Goal: Information Seeking & Learning: Learn about a topic

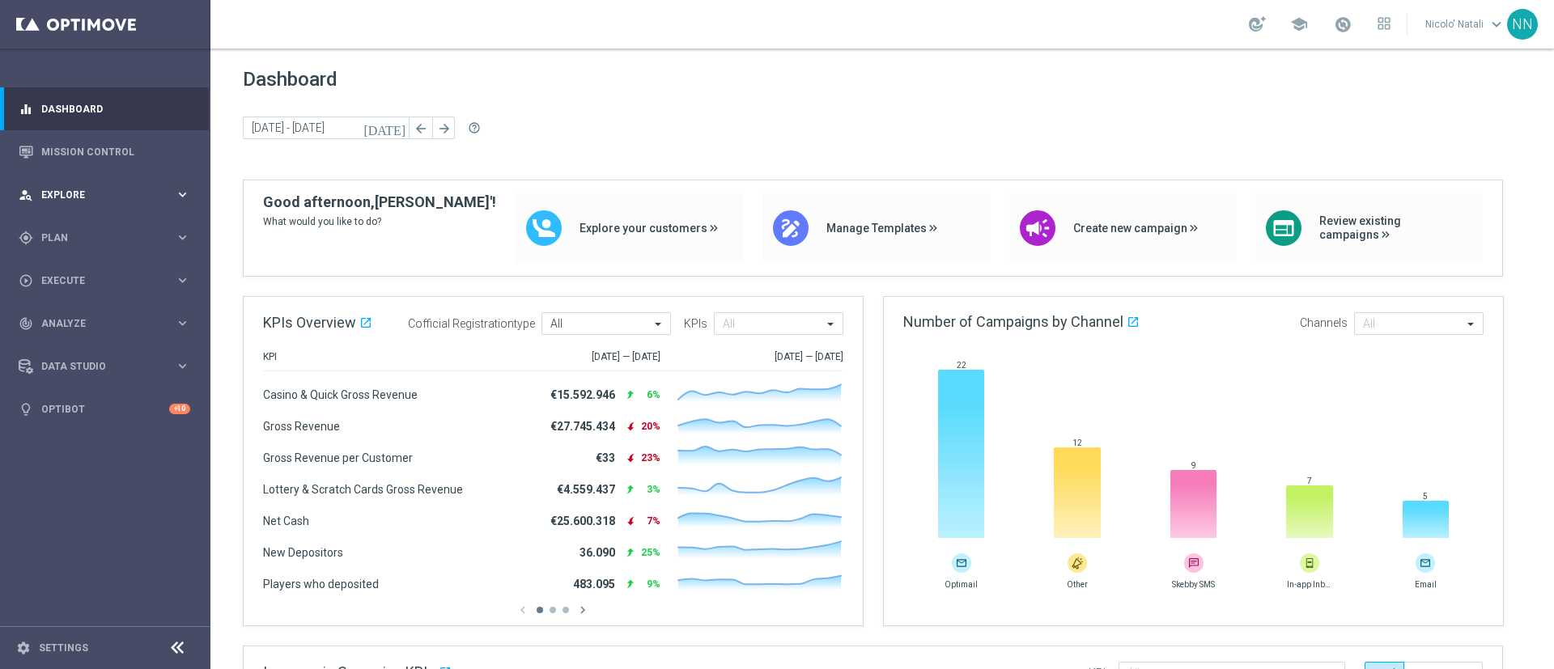
click at [69, 186] on div "person_search Explore keyboard_arrow_right" at bounding box center [104, 194] width 209 height 43
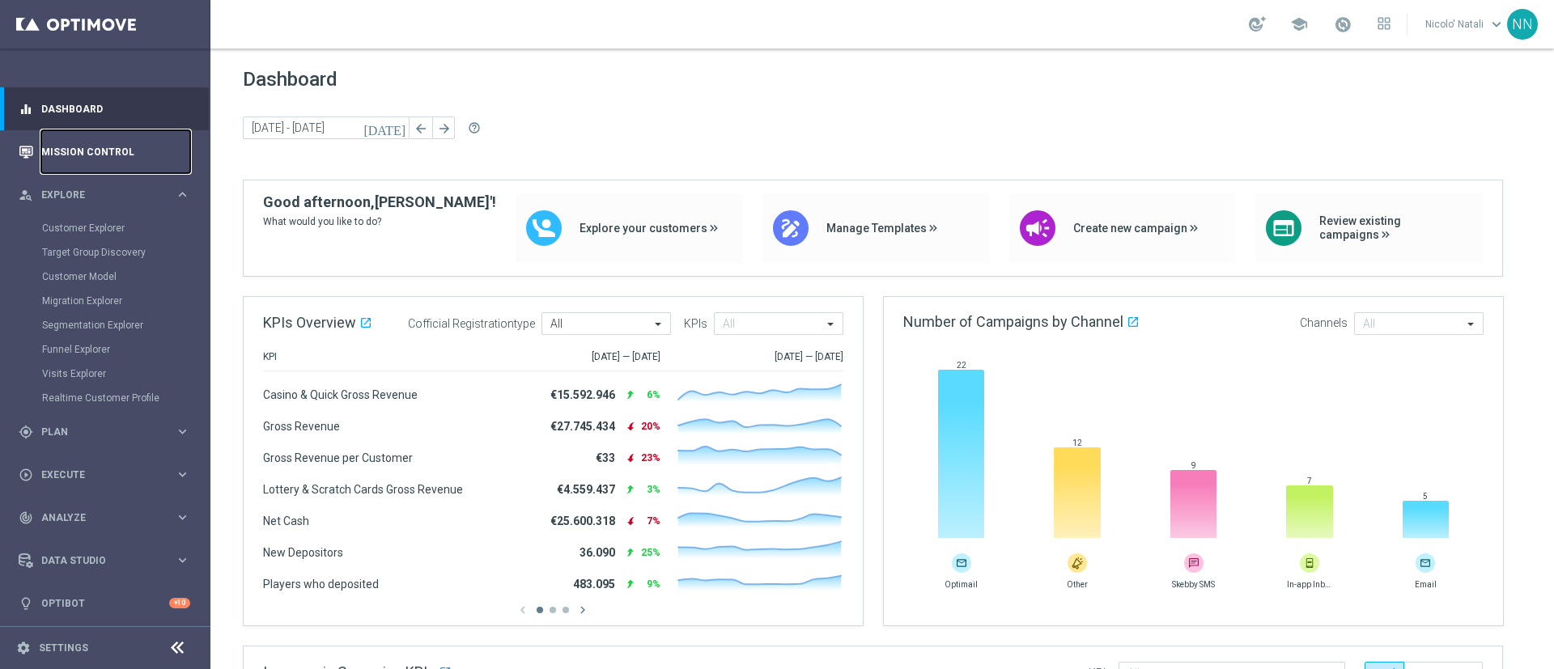
click at [80, 165] on link "Mission Control" at bounding box center [115, 151] width 149 height 43
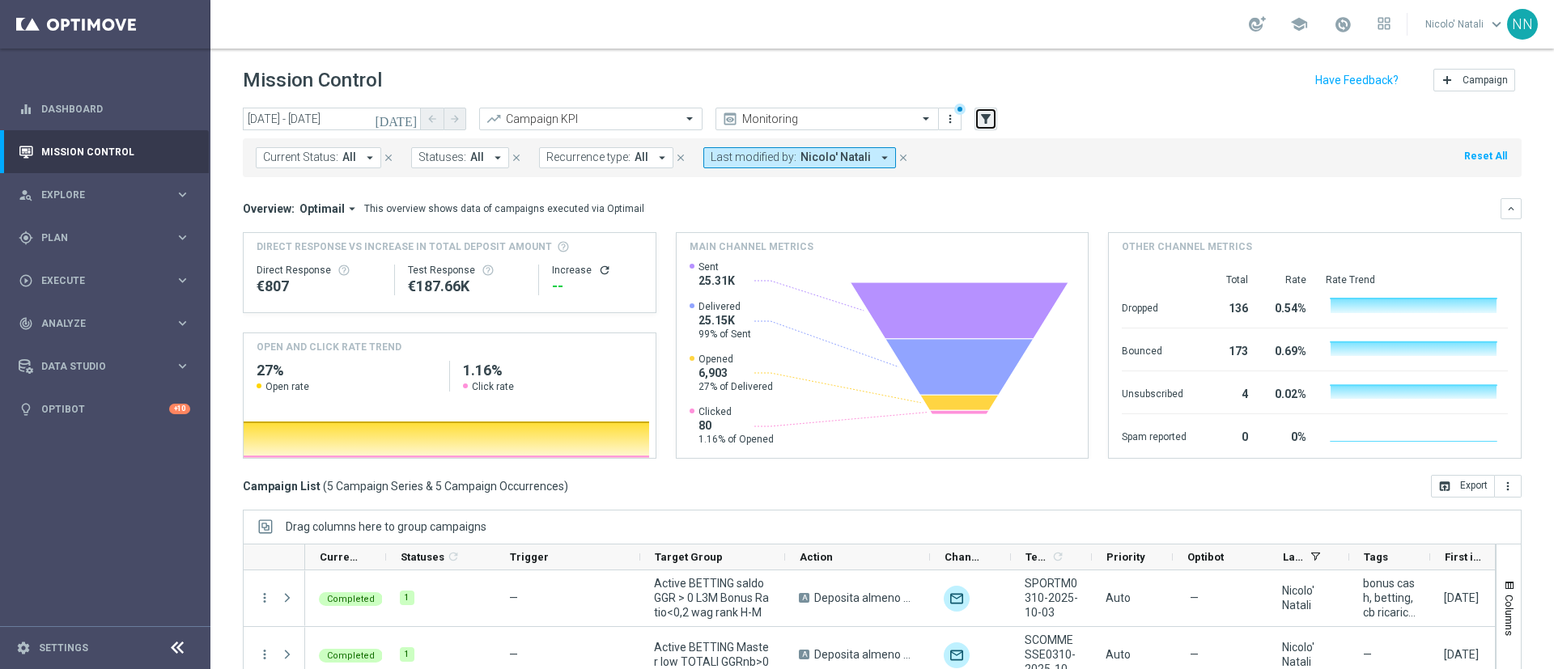
click at [982, 126] on button "filter_alt" at bounding box center [985, 119] width 23 height 23
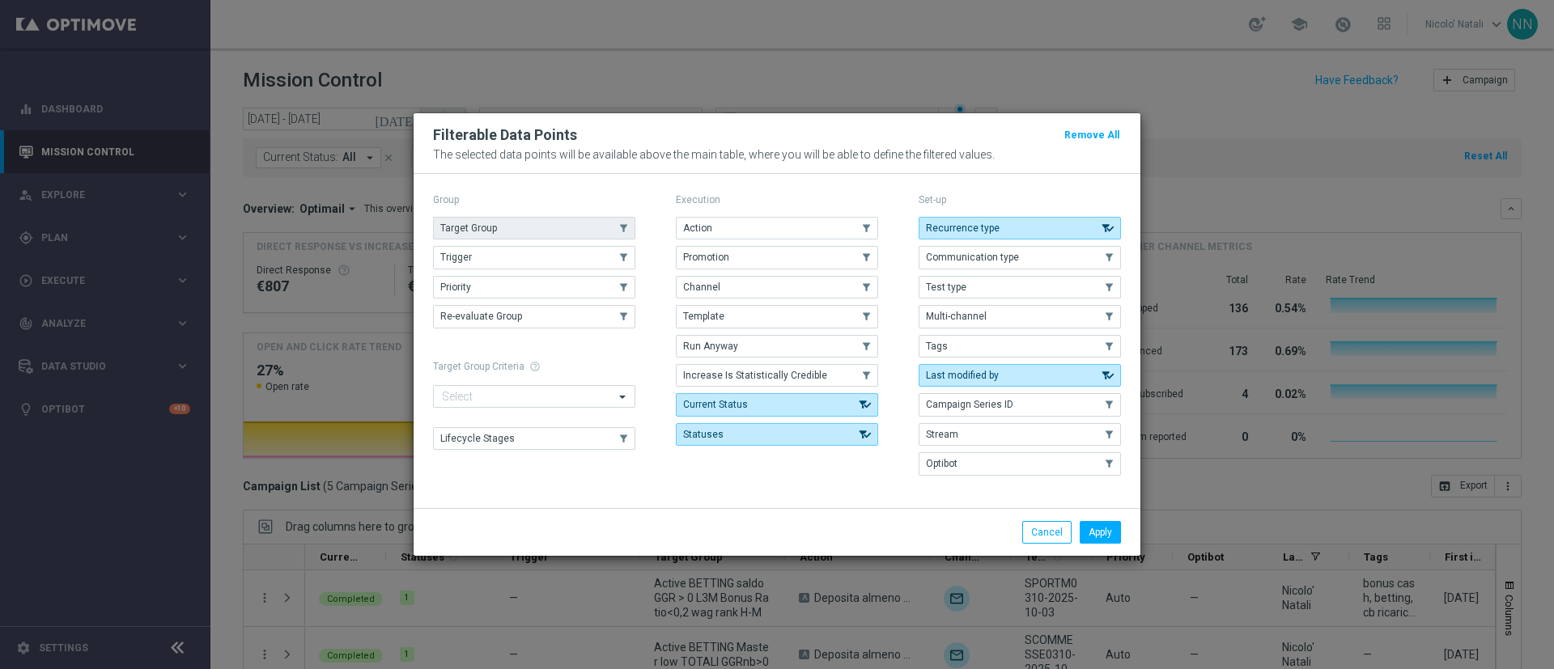
click at [536, 238] on button "Target Group" at bounding box center [534, 228] width 202 height 23
click at [1107, 539] on button "Apply" at bounding box center [1099, 532] width 41 height 23
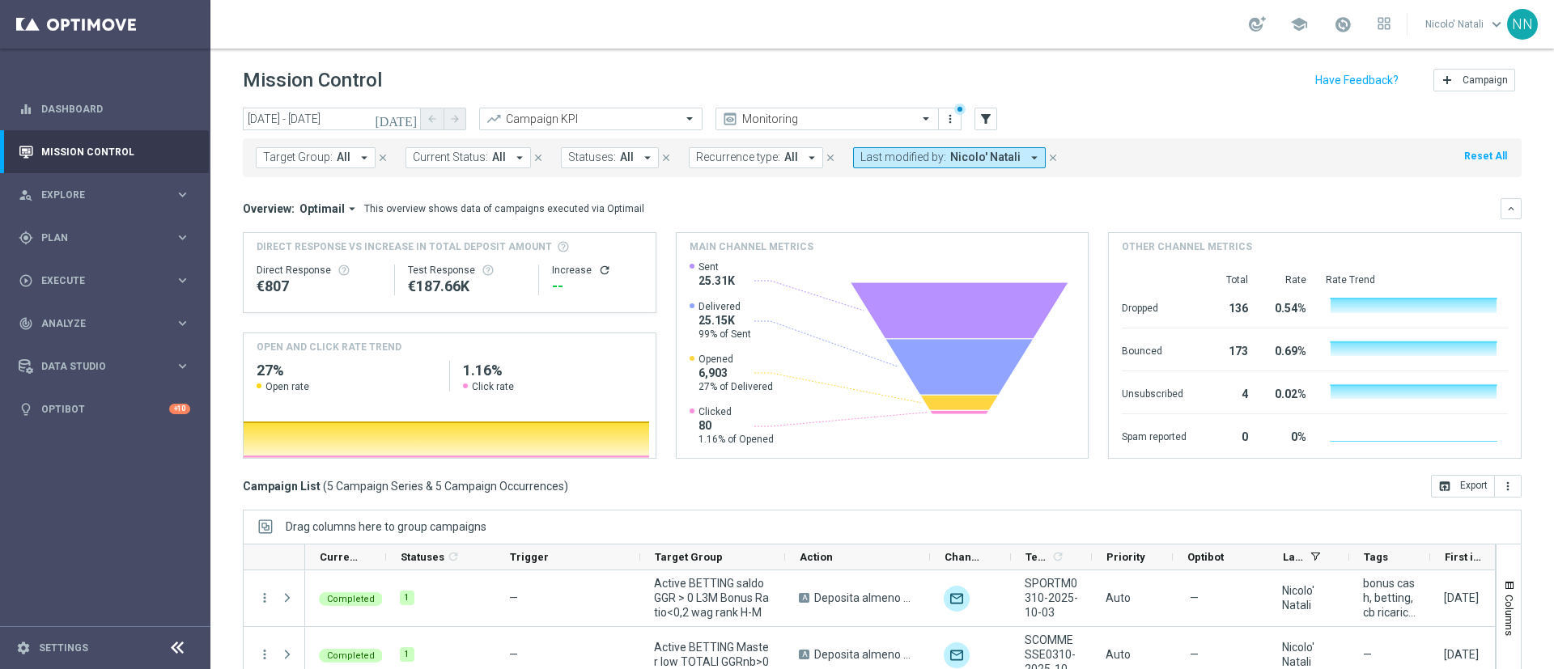
click at [413, 121] on icon "[DATE]" at bounding box center [397, 119] width 44 height 15
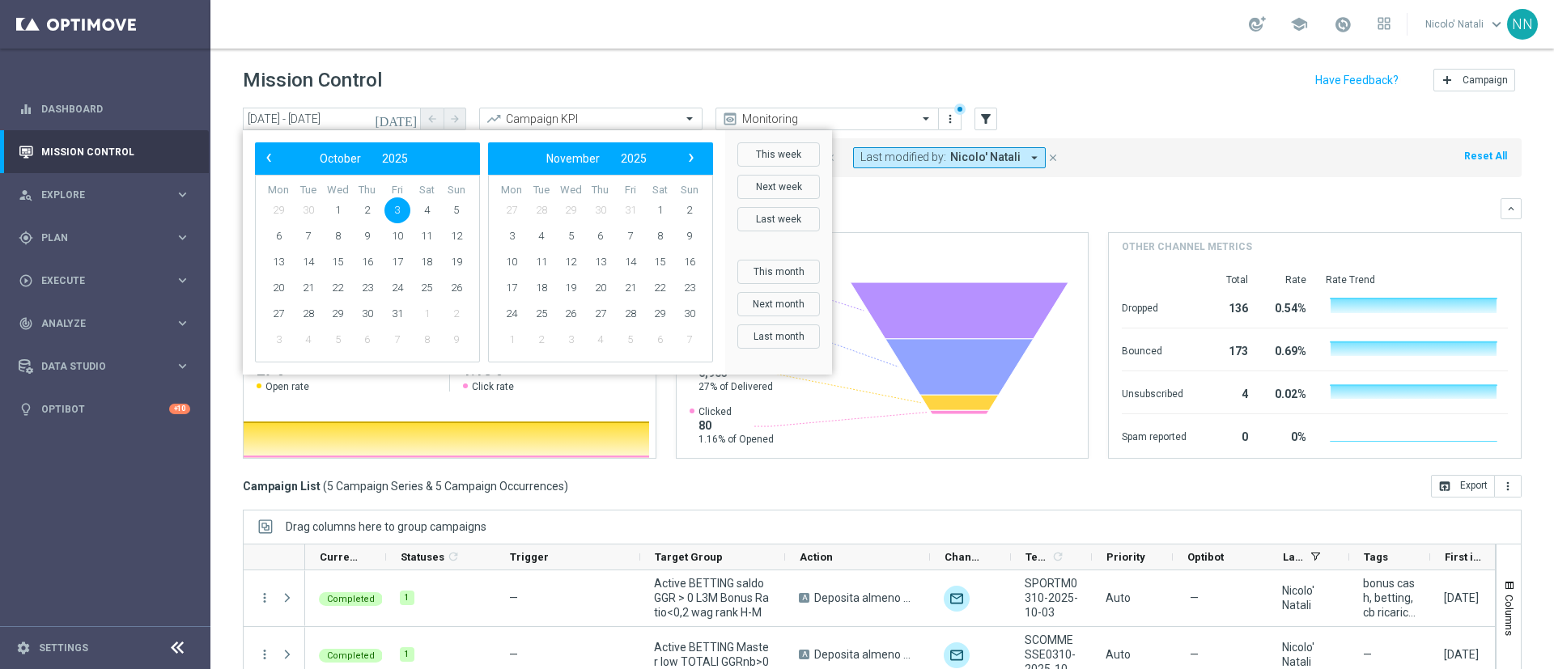
click at [310, 206] on span "30" at bounding box center [308, 210] width 26 height 26
click at [277, 169] on div "‹ ​ October ​ 2025 ​ ›" at bounding box center [367, 158] width 225 height 32
click at [273, 168] on button "‹" at bounding box center [269, 158] width 21 height 21
click at [313, 312] on span "30" at bounding box center [308, 314] width 26 height 26
click at [601, 207] on span "2" at bounding box center [600, 210] width 26 height 26
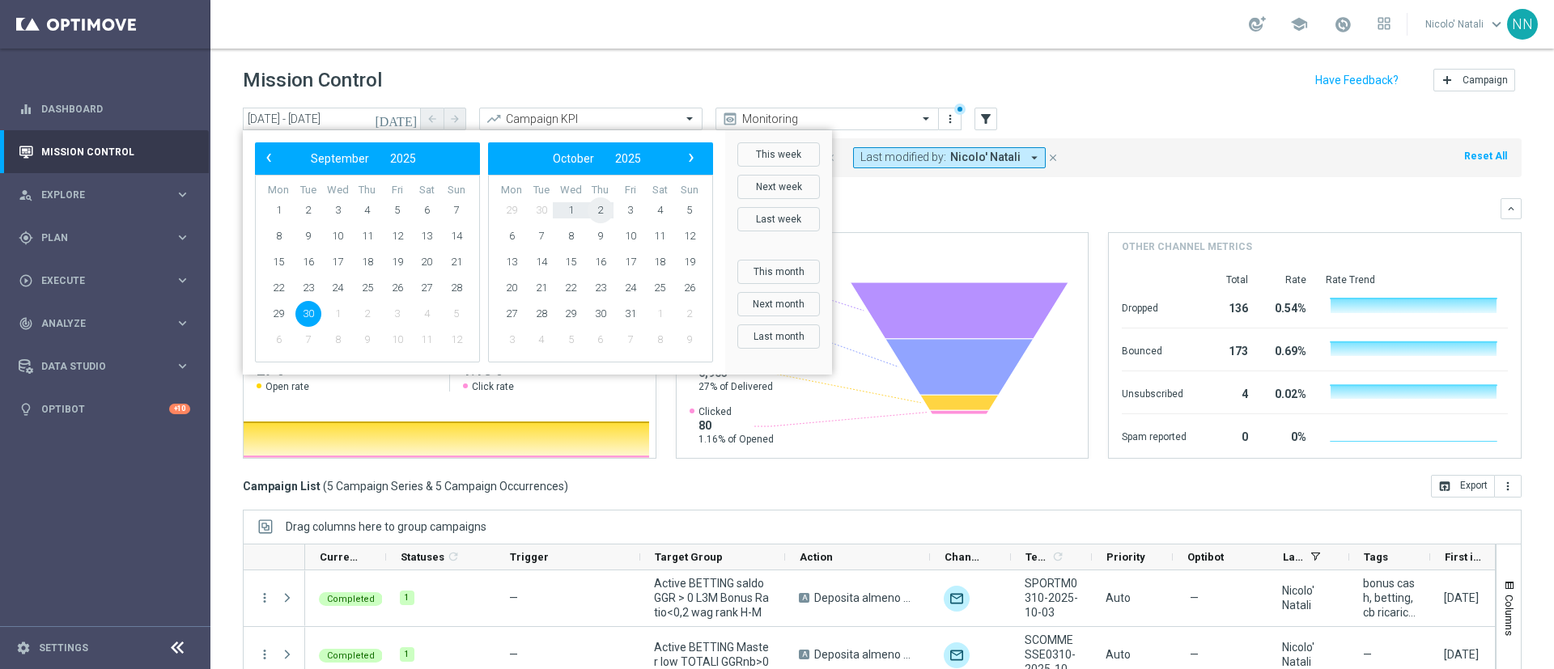
type input "30 Sep 2025 - 02 Oct 2025"
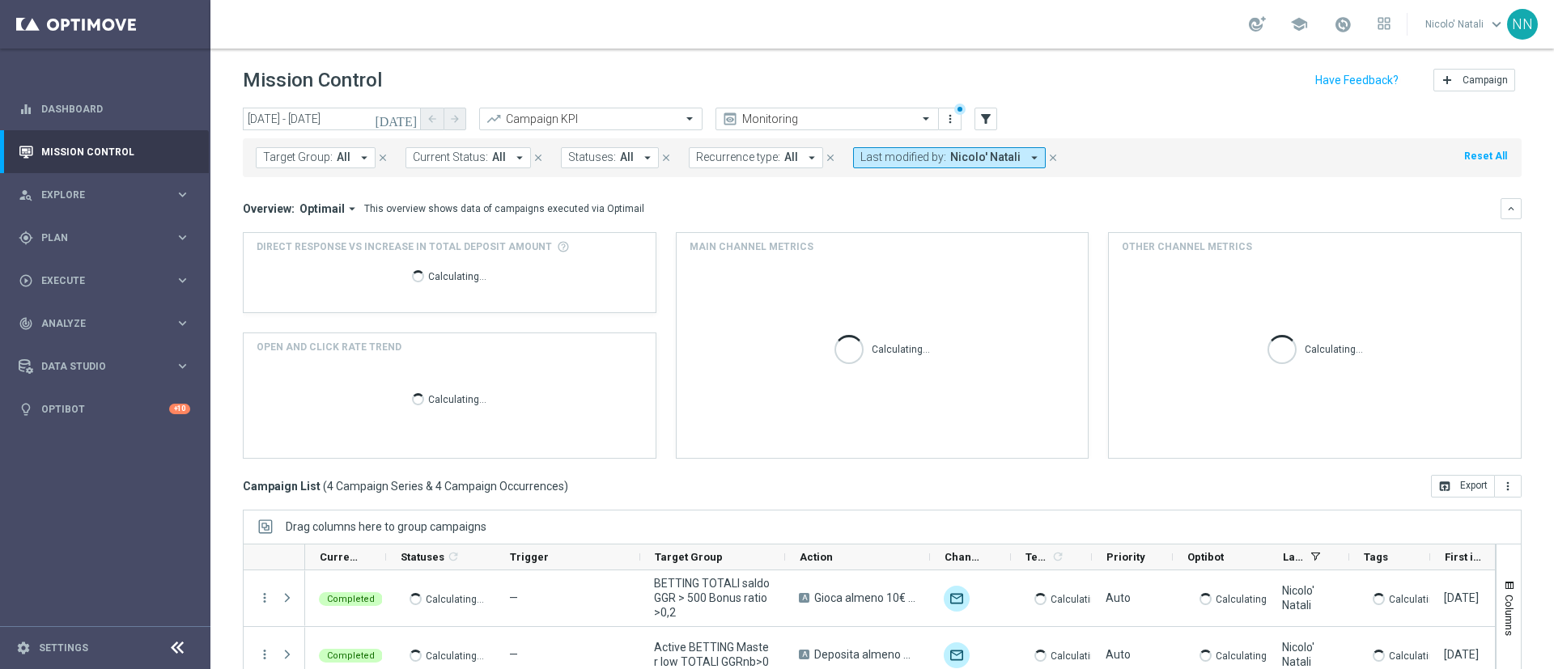
click at [329, 158] on span "Target Group:" at bounding box center [298, 158] width 70 height 14
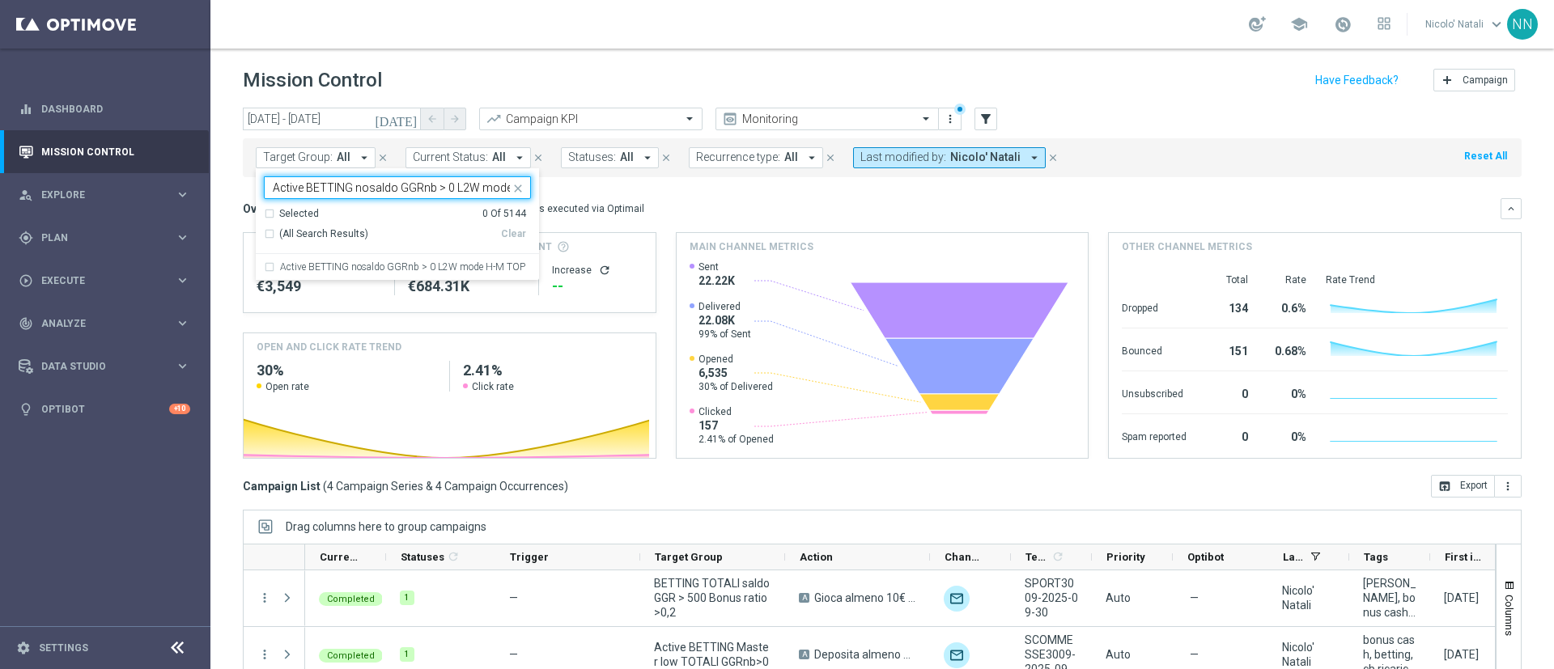
scroll to position [0, 44]
click at [375, 265] on label "Active BETTING nosaldo GGRnb > 0 L2W mode H-M TOP" at bounding box center [402, 267] width 245 height 10
type input "Active BETTING nosaldo GGRnb > 0 L2W mode H-M TOP"
click at [711, 199] on div "Overview: Optimail arrow_drop_down This overview shows data of campaigns execut…" at bounding box center [882, 208] width 1279 height 21
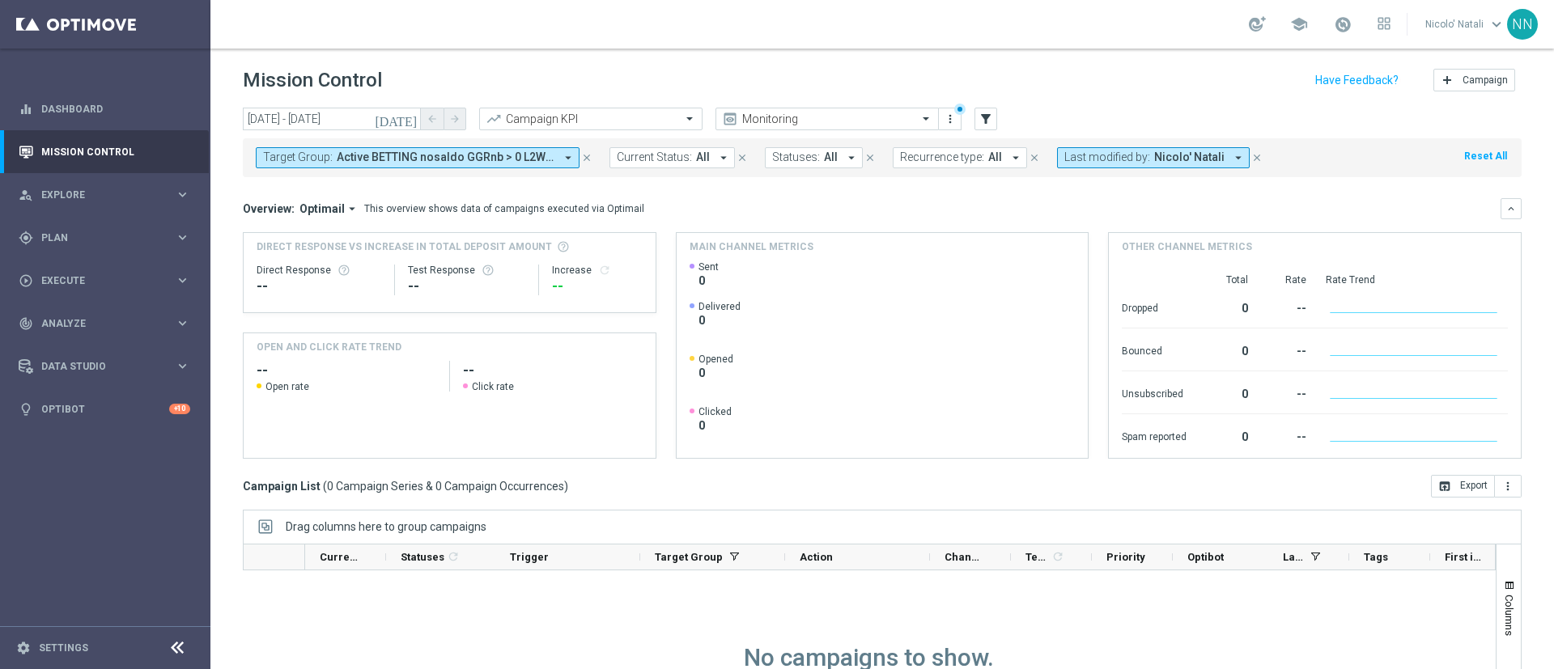
click at [1149, 148] on button "Last modified by: Nicolo' Natali arrow_drop_down" at bounding box center [1153, 157] width 193 height 21
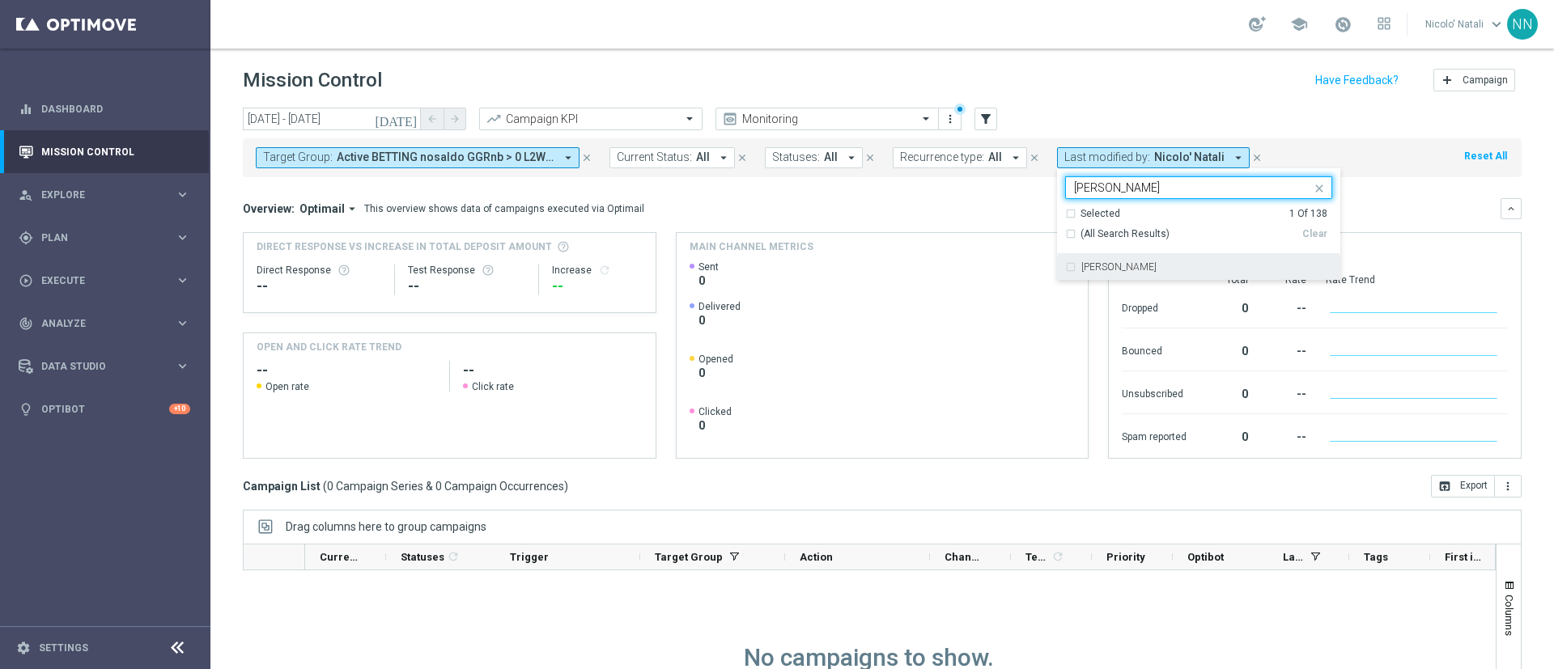
click at [1139, 257] on div "Lorenzo Carlevale" at bounding box center [1198, 267] width 267 height 26
type input "carle"
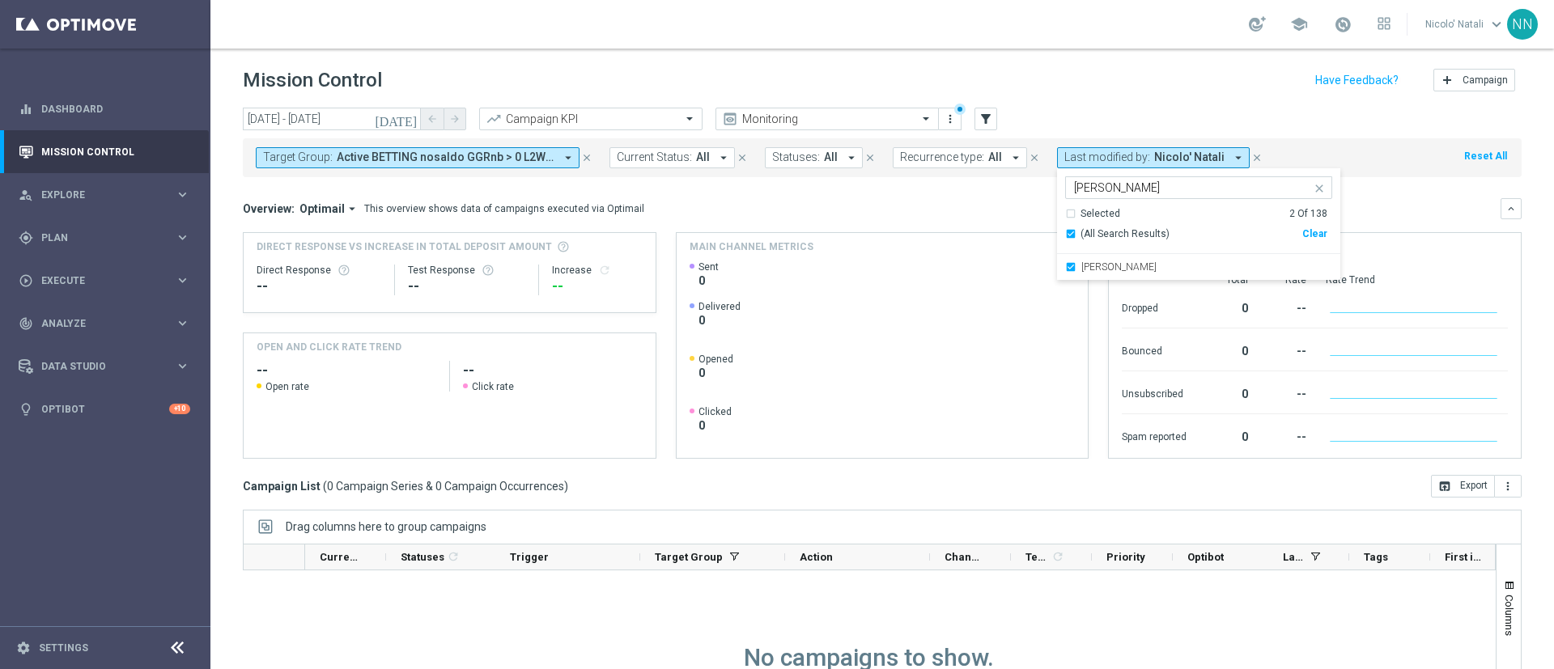
click at [1446, 222] on div "Overview: Optimail arrow_drop_down This overview shows data of campaigns execut…" at bounding box center [882, 328] width 1279 height 261
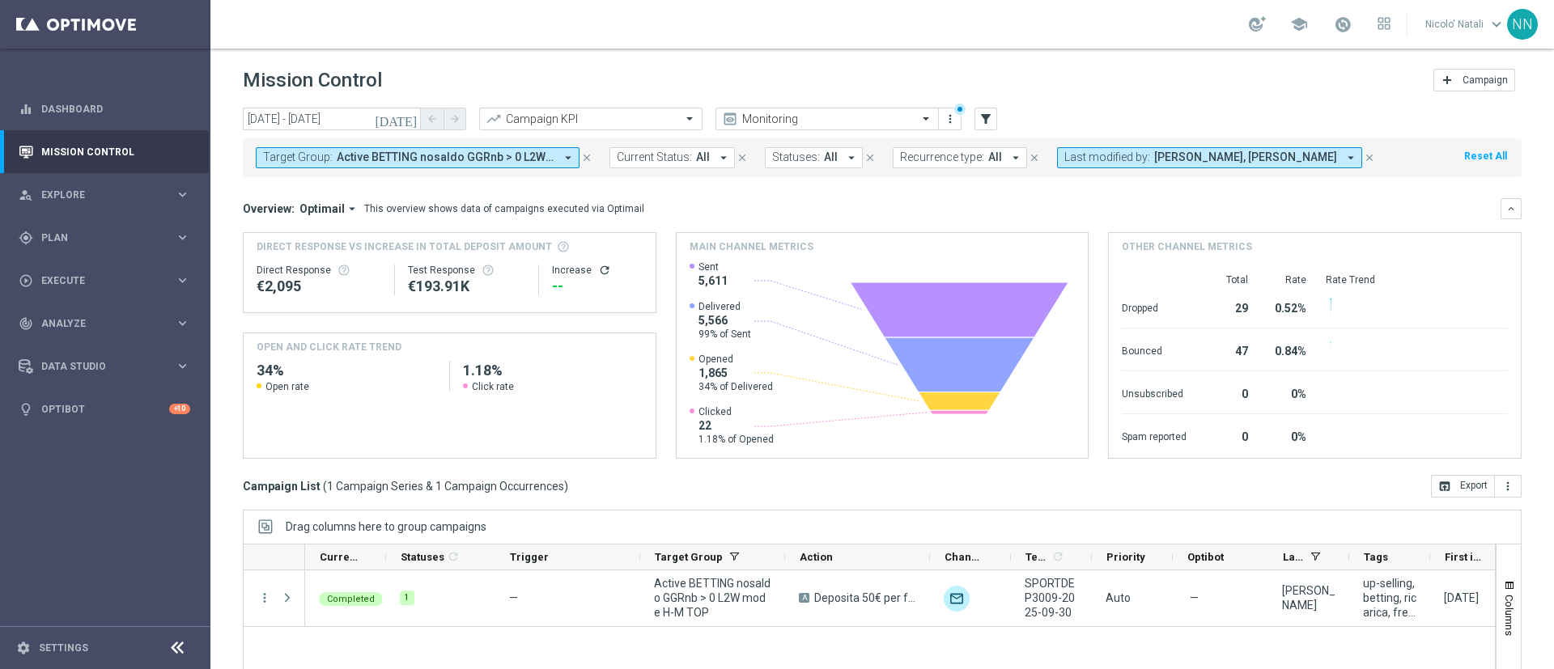
scroll to position [140, 0]
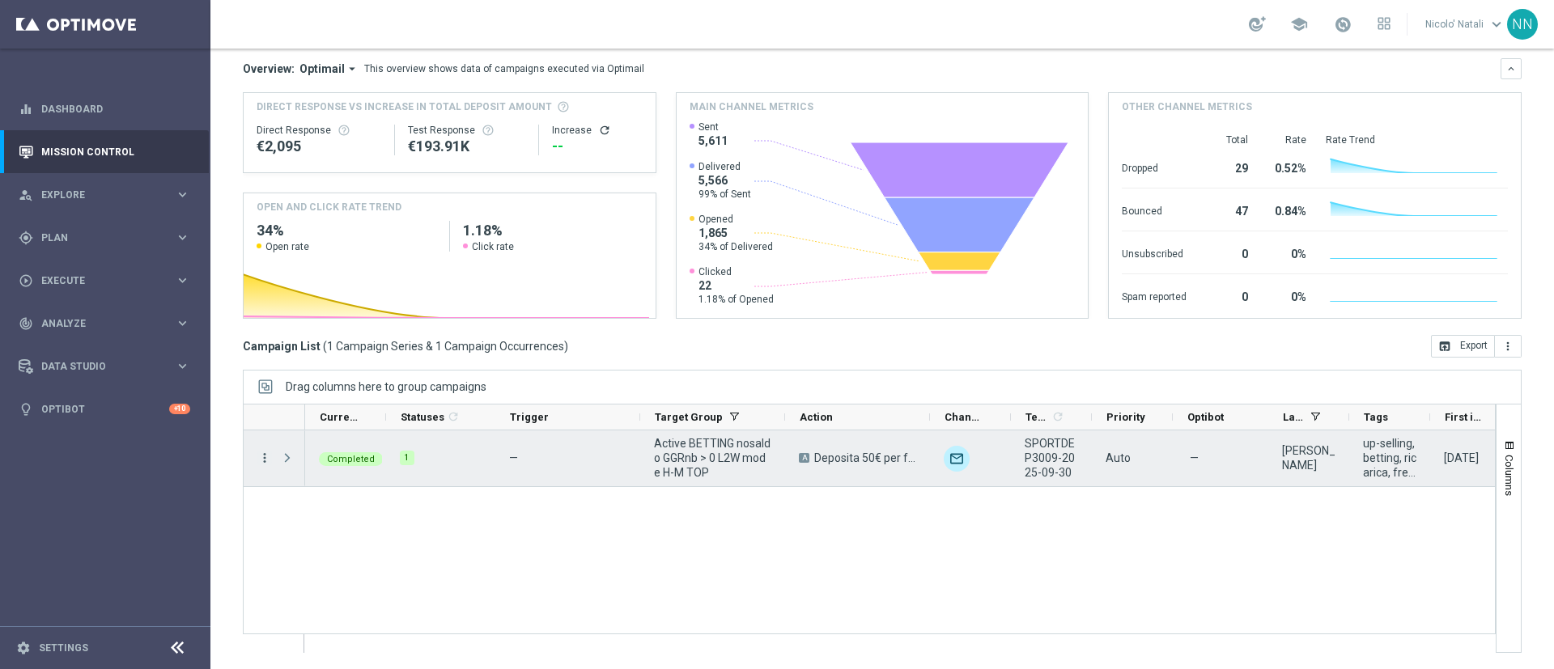
click at [267, 456] on icon "more_vert" at bounding box center [264, 458] width 15 height 15
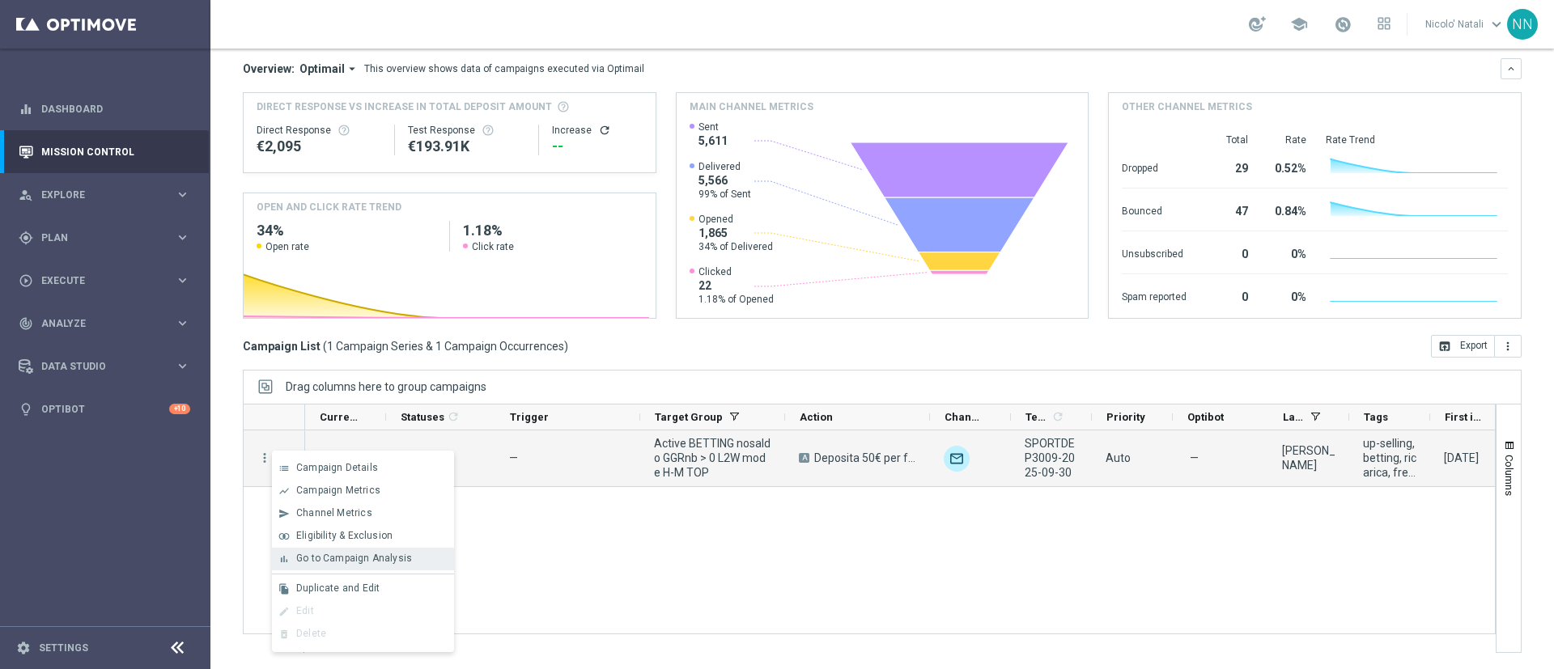
click at [350, 555] on span "Go to Campaign Analysis" at bounding box center [354, 558] width 116 height 11
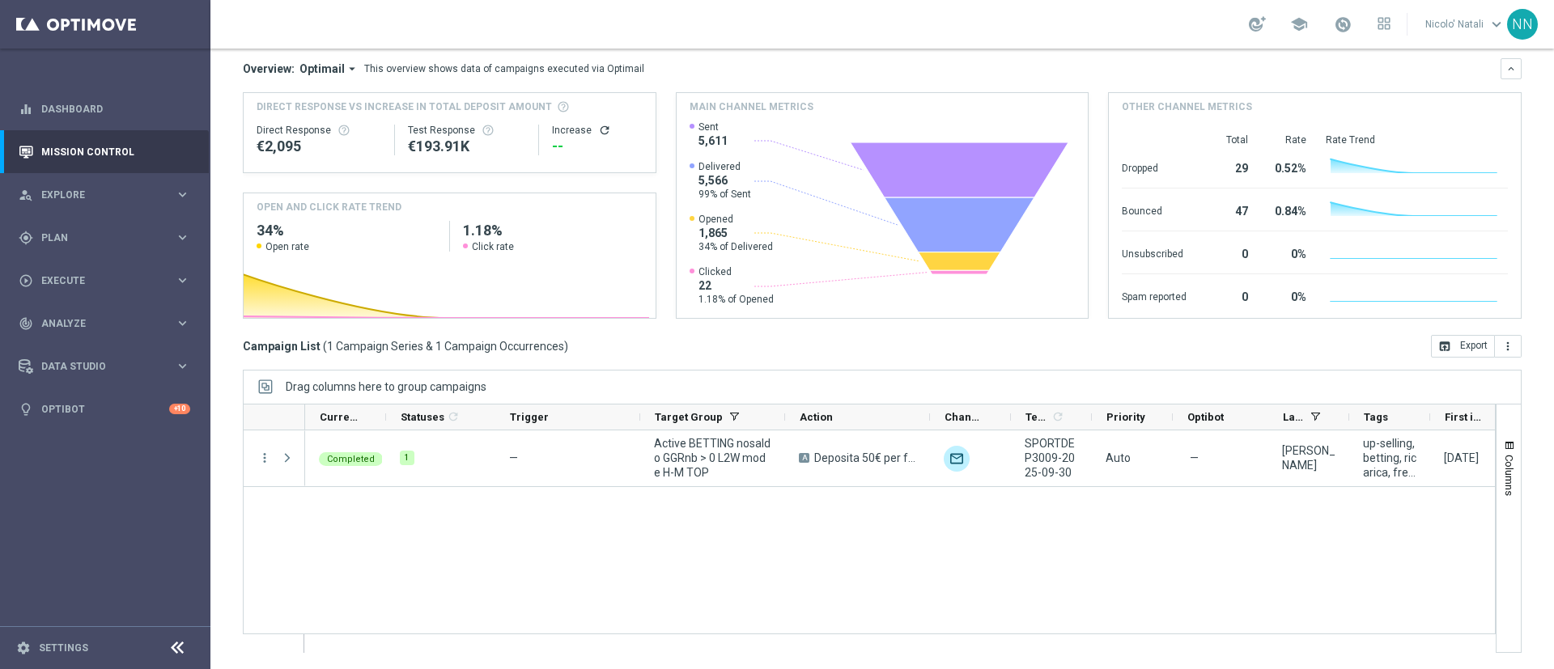
scroll to position [0, 0]
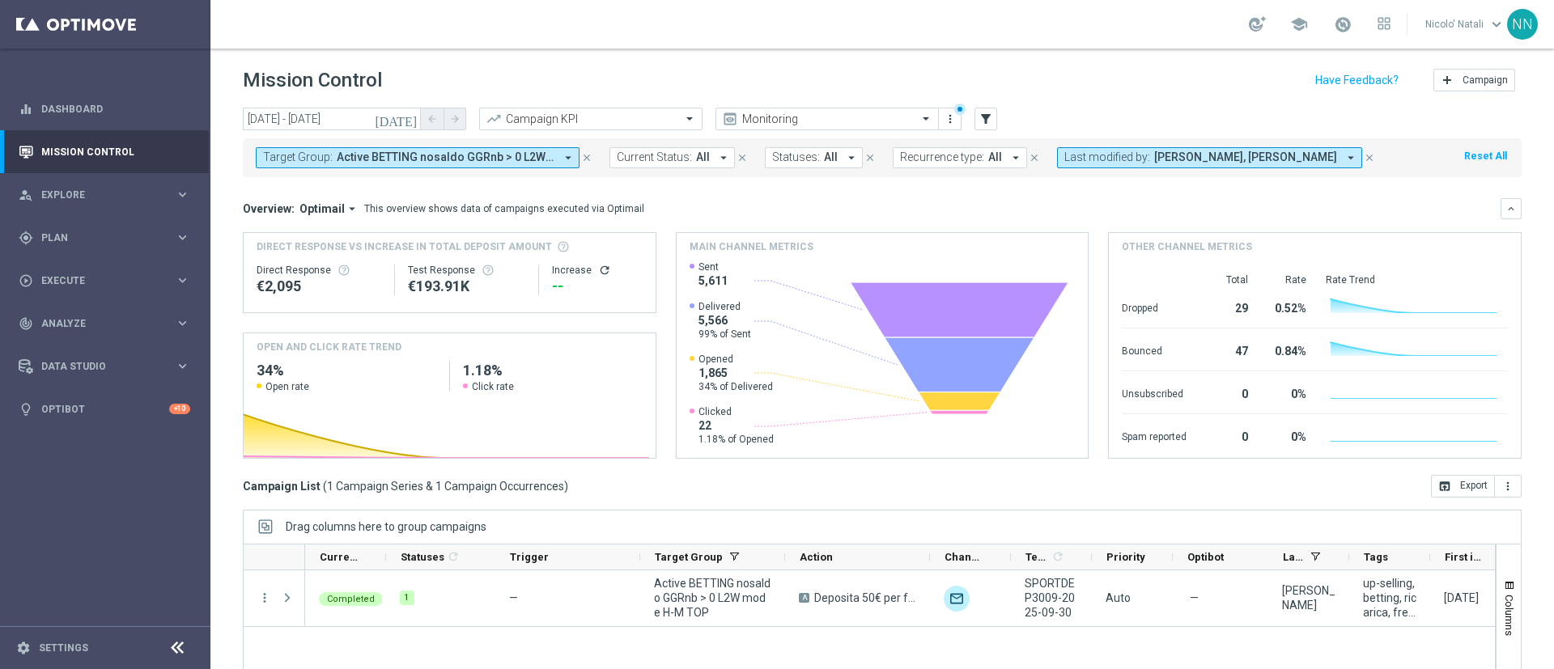
click at [486, 147] on button "Target Group: Active BETTING nosaldo GGRnb > 0 L2W mode H-M TOP arrow_drop_down" at bounding box center [418, 157] width 324 height 21
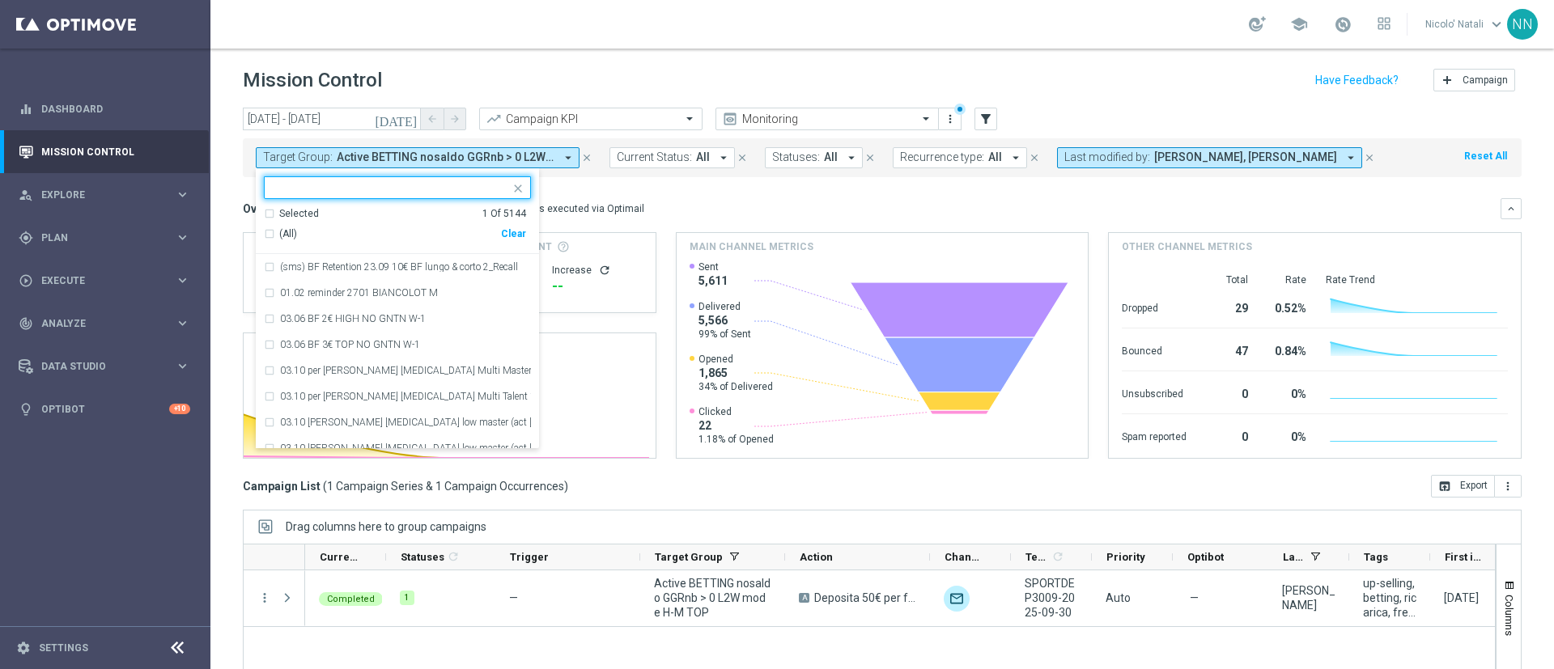
click at [0, 0] on div "Clear" at bounding box center [0, 0] width 0 height 0
click at [405, 185] on input "text" at bounding box center [391, 188] width 237 height 14
paste input "Active BETTING TOTALI nosaldo GGRnb > 50 LM Mode L"
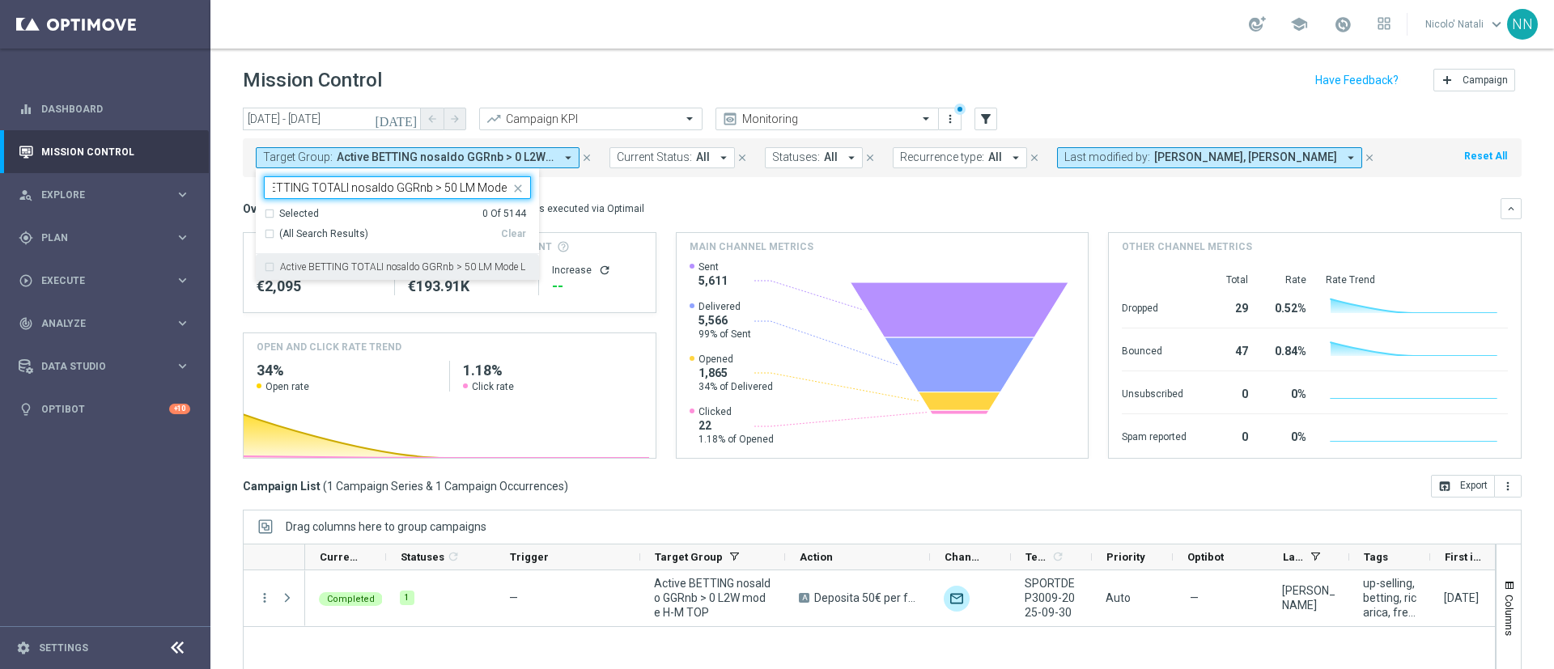
click at [405, 263] on label "Active BETTING TOTALI nosaldo GGRnb > 50 LM Mode L" at bounding box center [402, 267] width 245 height 10
type input "Active BETTING TOTALI nosaldo GGRnb > 50 LM Mode L"
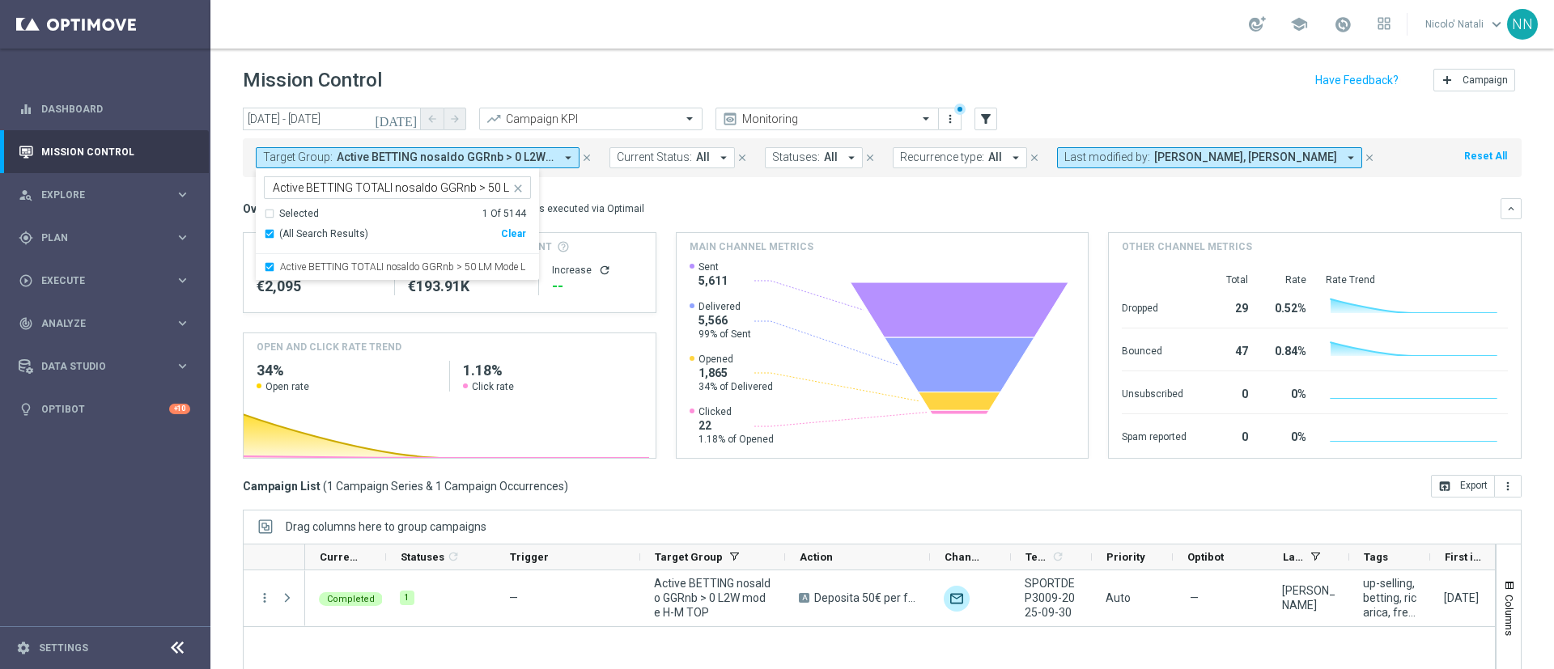
click at [679, 224] on div "Overview: Optimail arrow_drop_down This overview shows data of campaigns execut…" at bounding box center [882, 328] width 1279 height 261
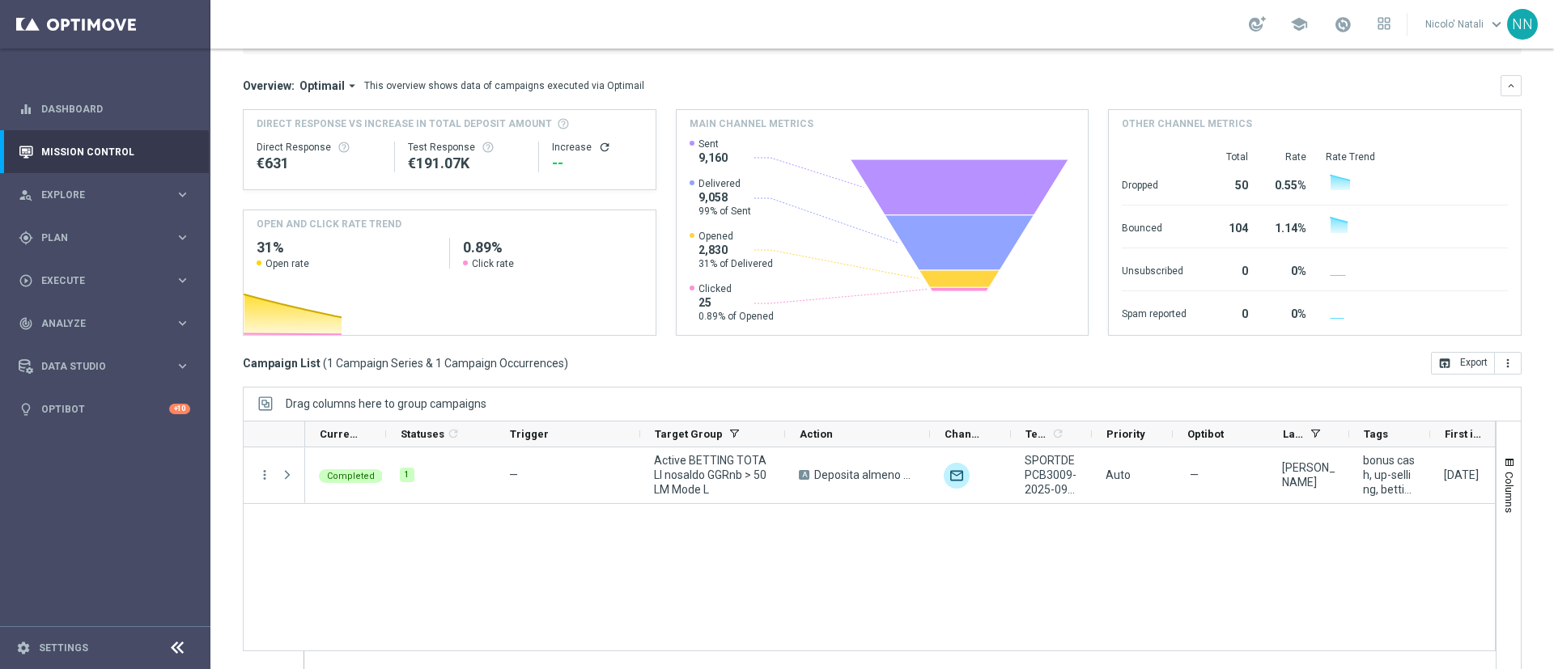
scroll to position [140, 0]
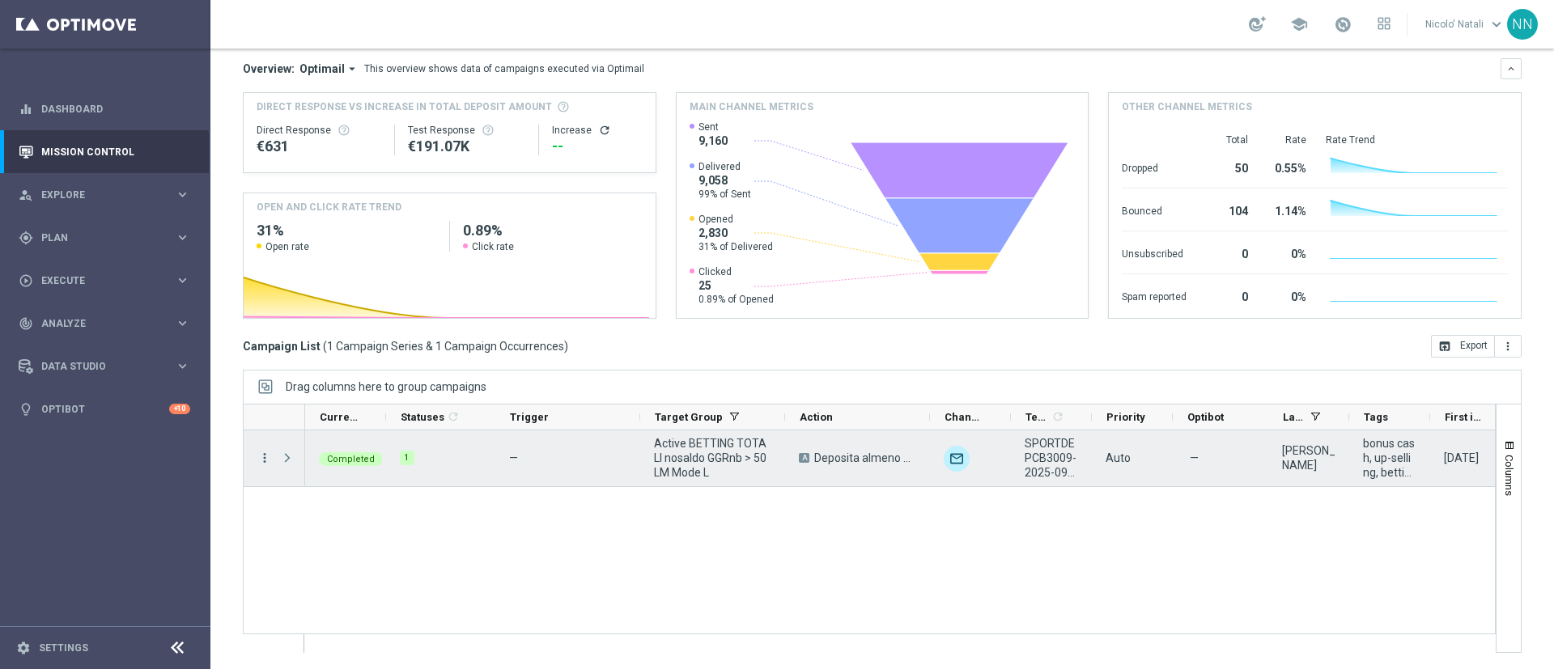
click at [267, 459] on icon "more_vert" at bounding box center [264, 458] width 15 height 15
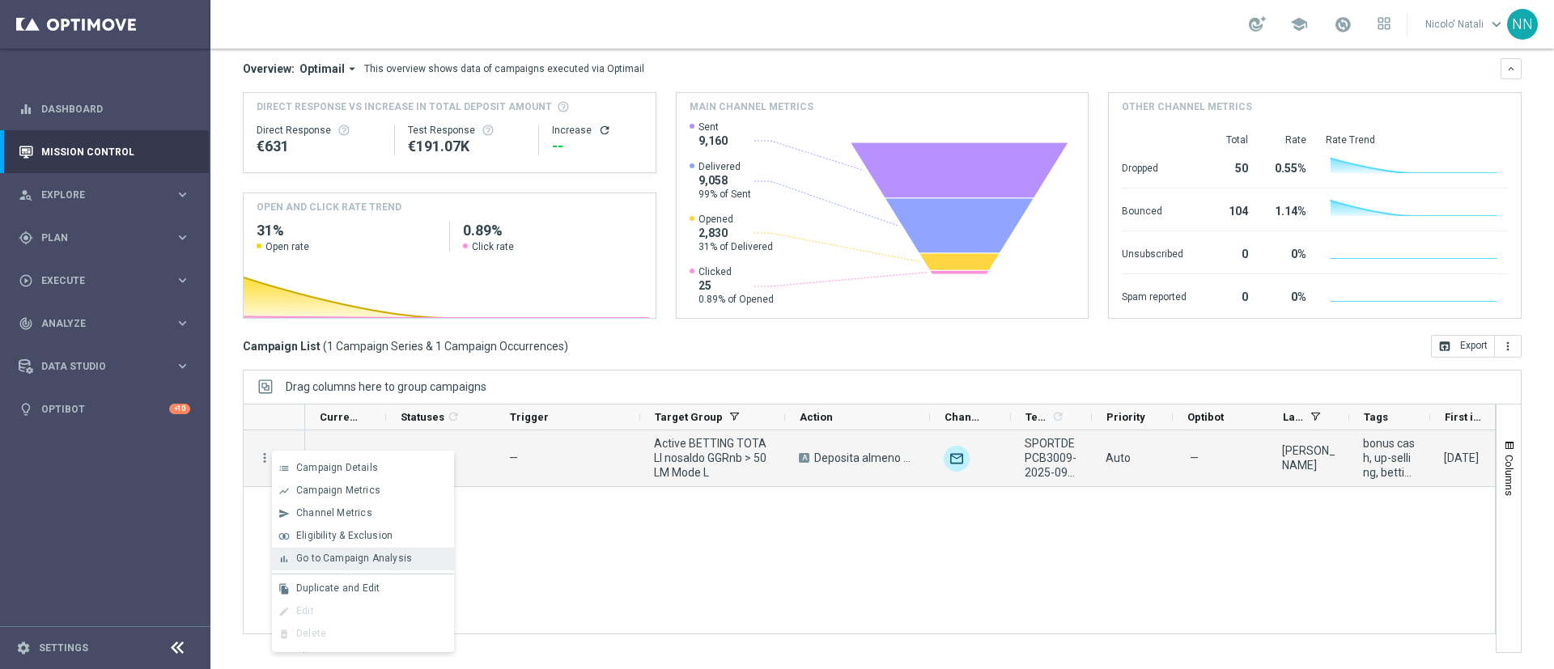
click at [351, 556] on span "Go to Campaign Analysis" at bounding box center [354, 558] width 116 height 11
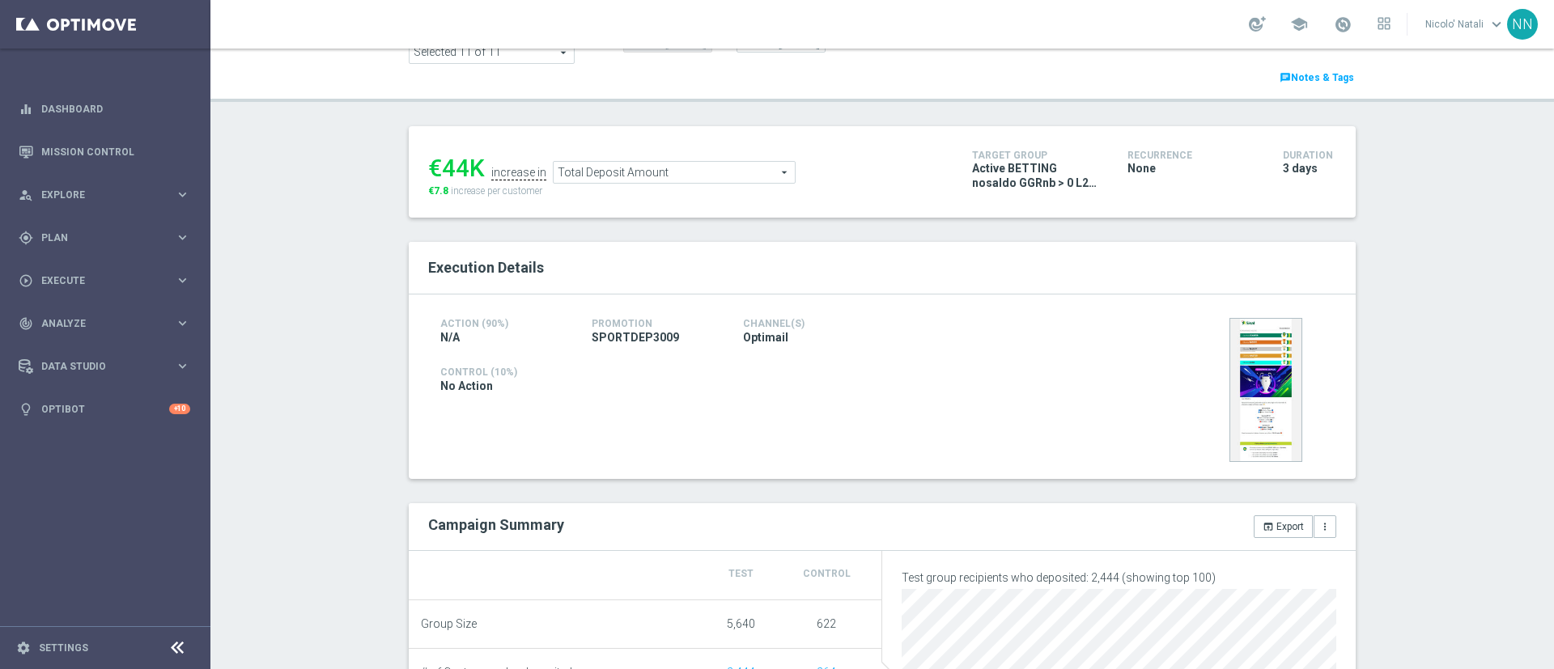
scroll to position [129, 0]
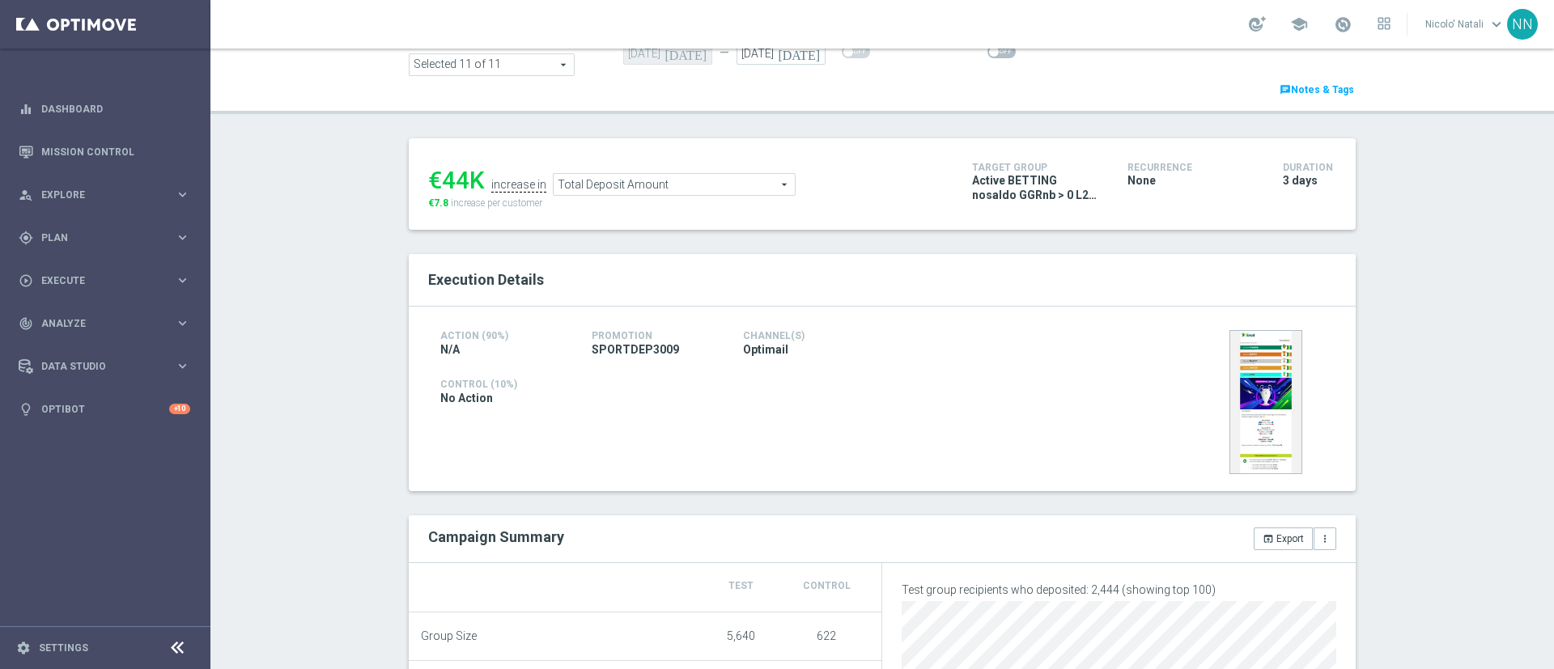
click at [639, 180] on span "Total Deposit Amount" at bounding box center [673, 184] width 241 height 21
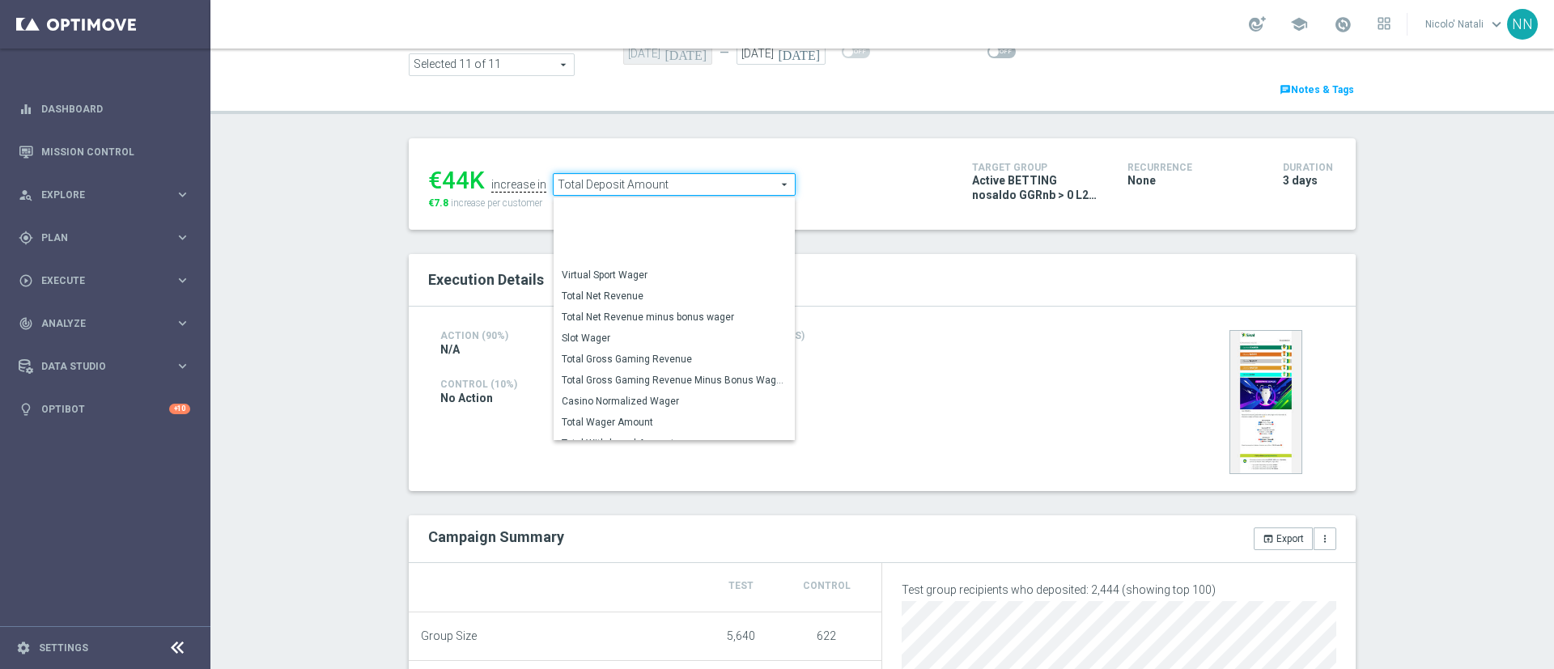
scroll to position [252, 0]
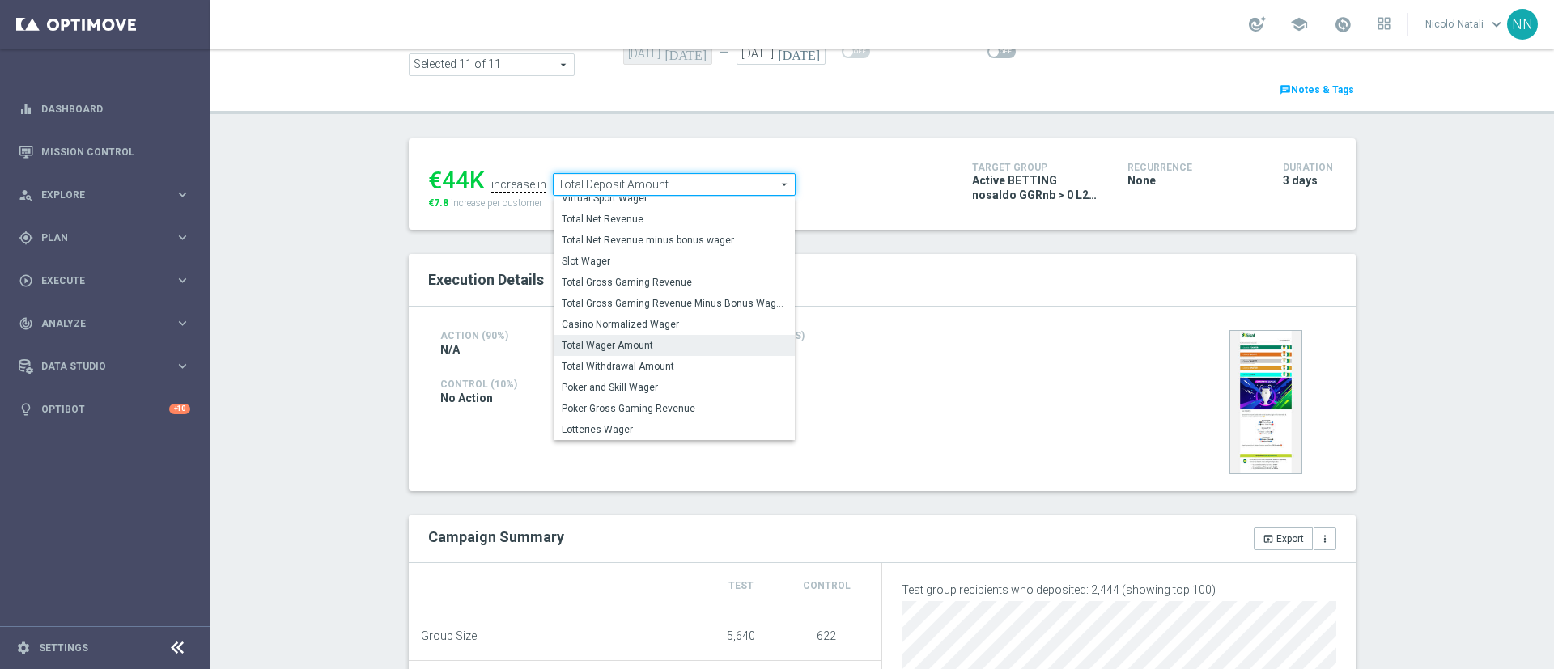
click at [614, 342] on span "Total Wager Amount" at bounding box center [674, 345] width 225 height 13
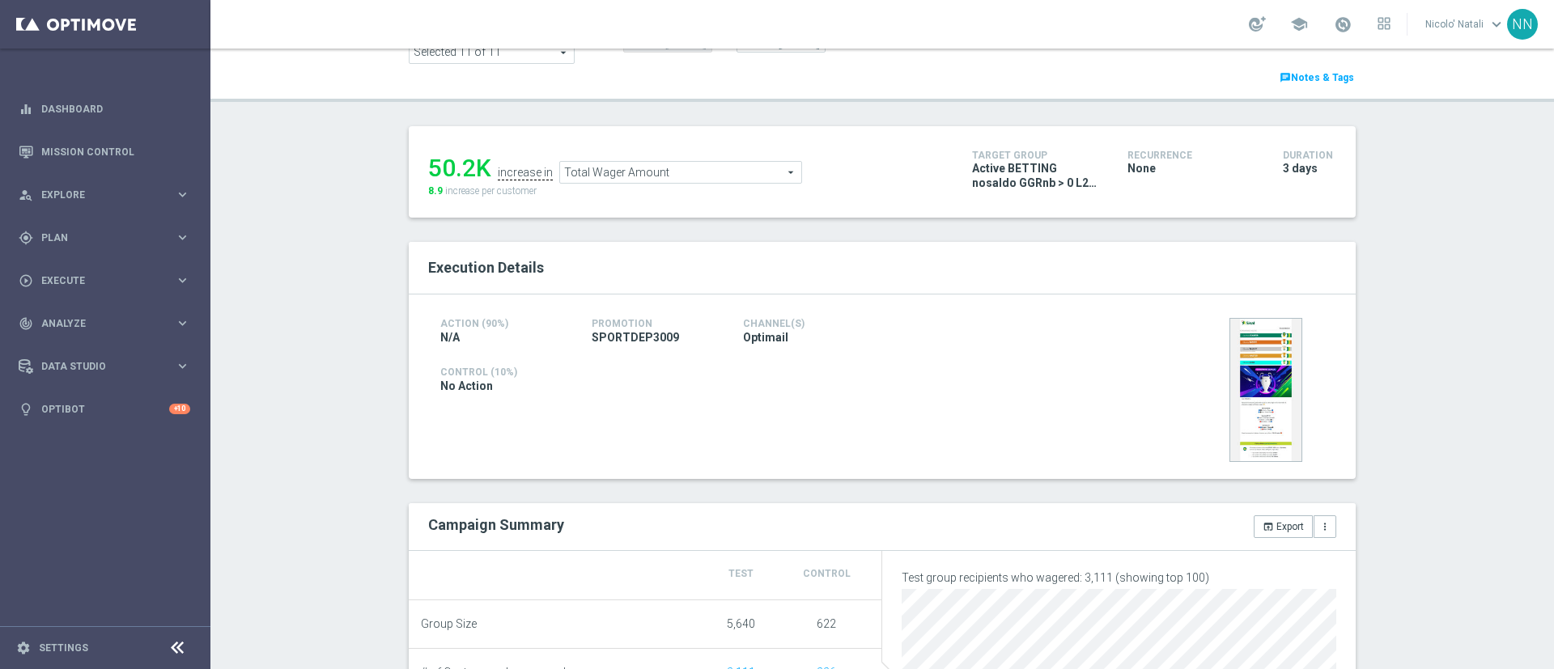
scroll to position [117, 0]
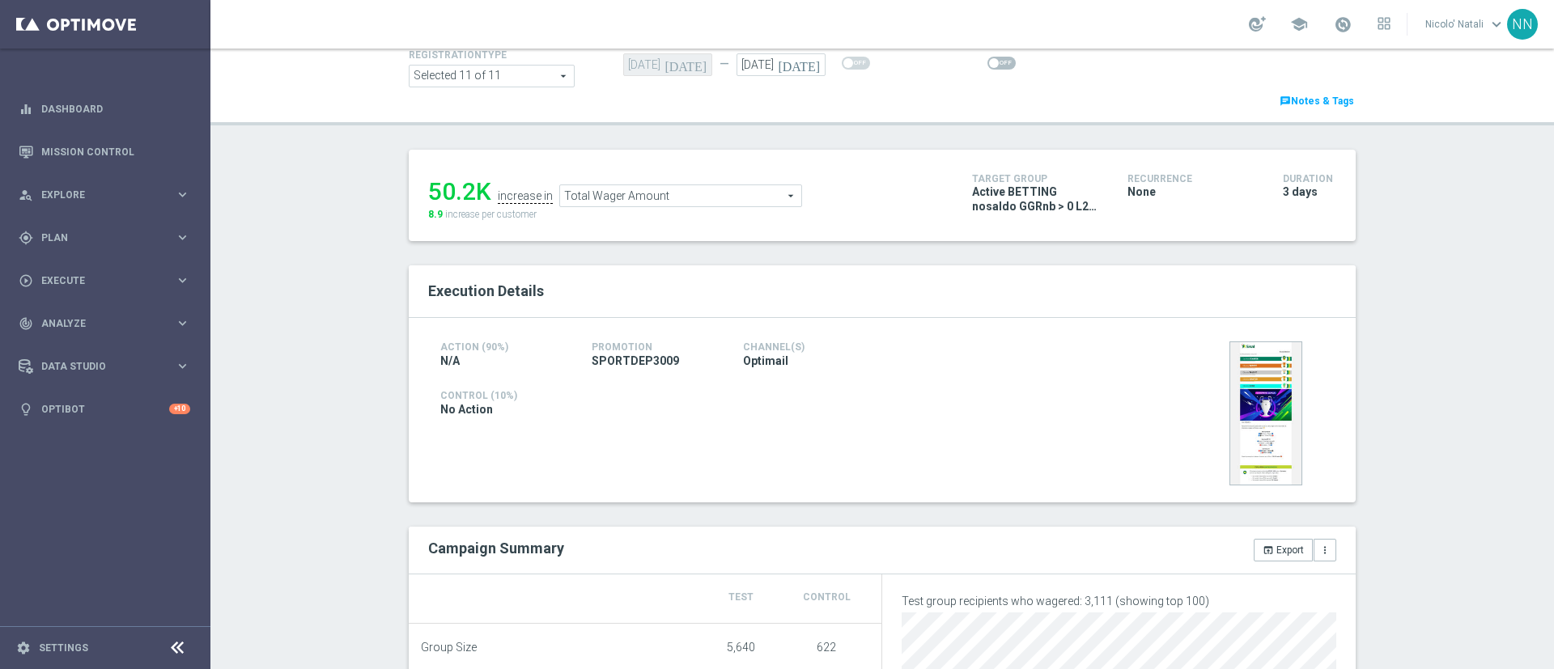
click at [651, 189] on span "Total Wager Amount" at bounding box center [680, 195] width 241 height 21
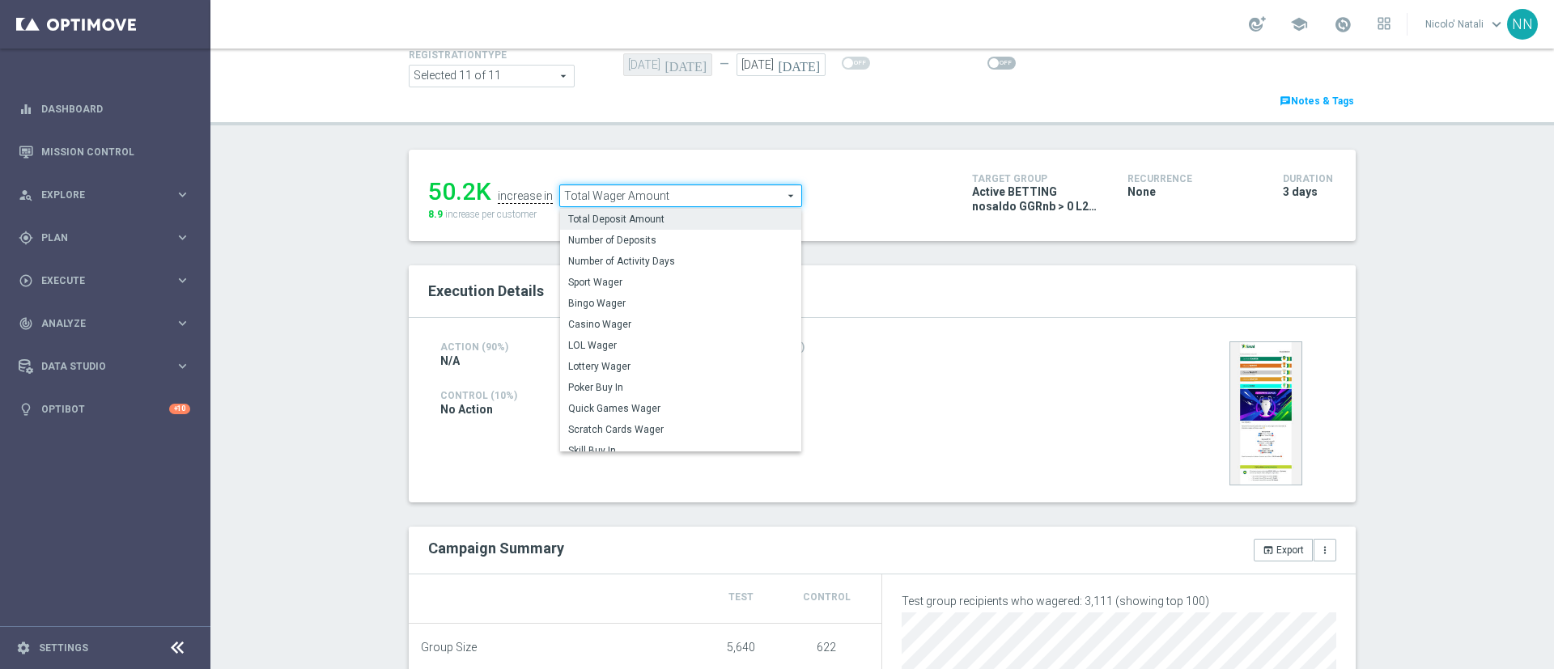
click at [643, 211] on label "Total Deposit Amount" at bounding box center [680, 219] width 241 height 21
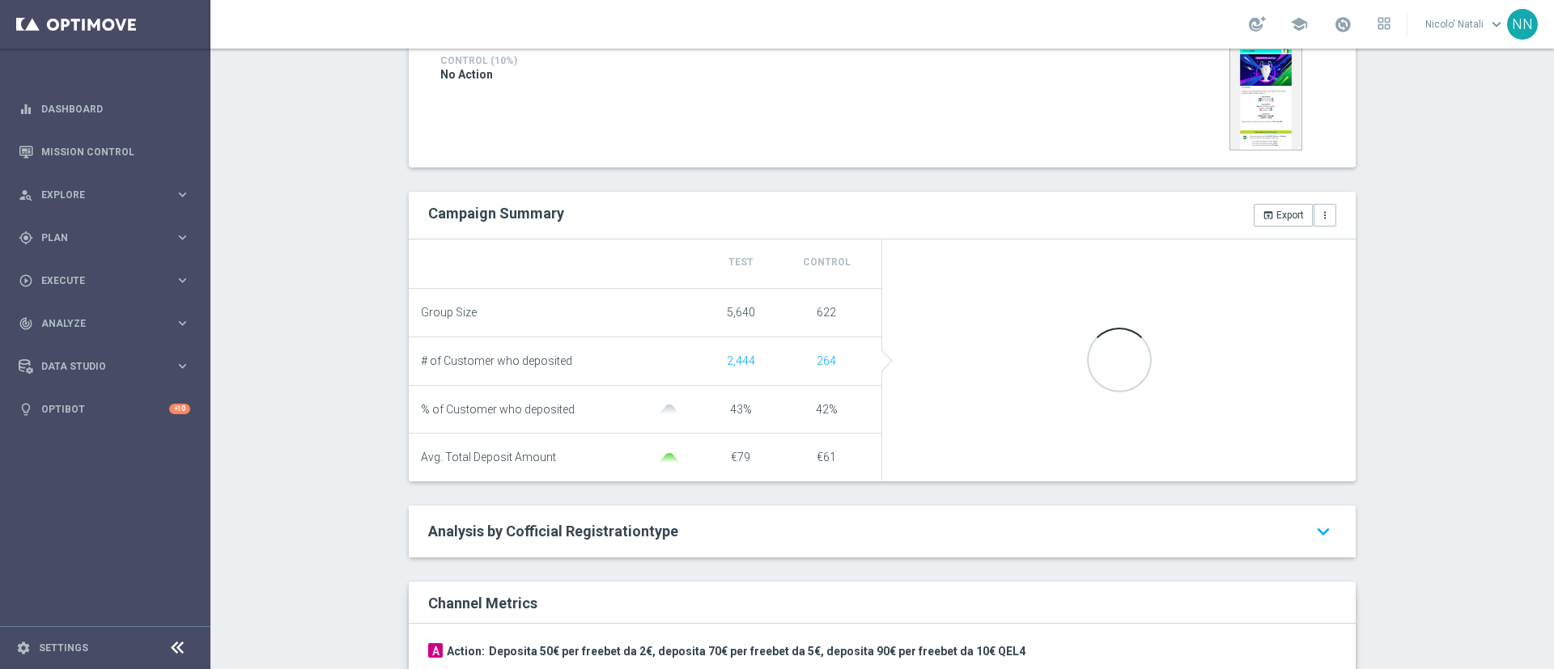
scroll to position [454, 0]
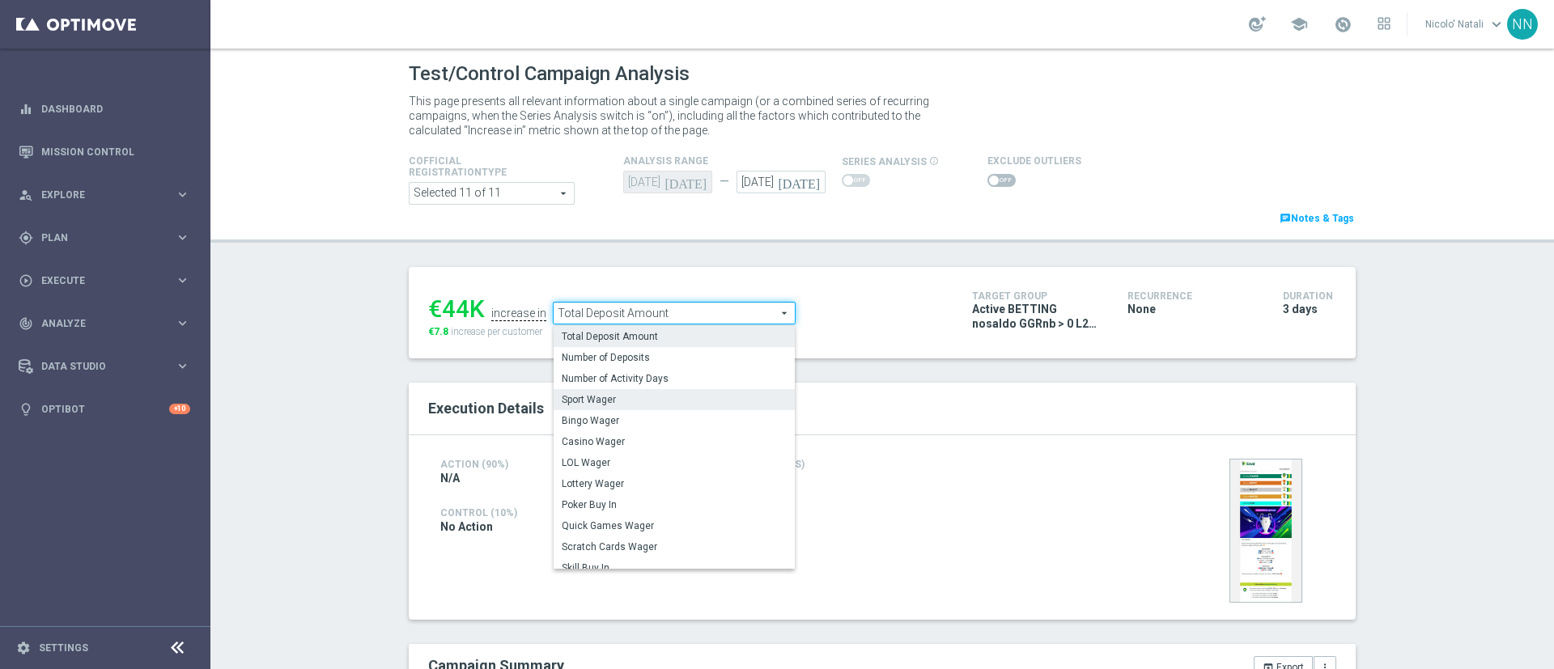
click at [648, 406] on span "Sport Wager" at bounding box center [674, 399] width 225 height 13
type input "Sport Wager"
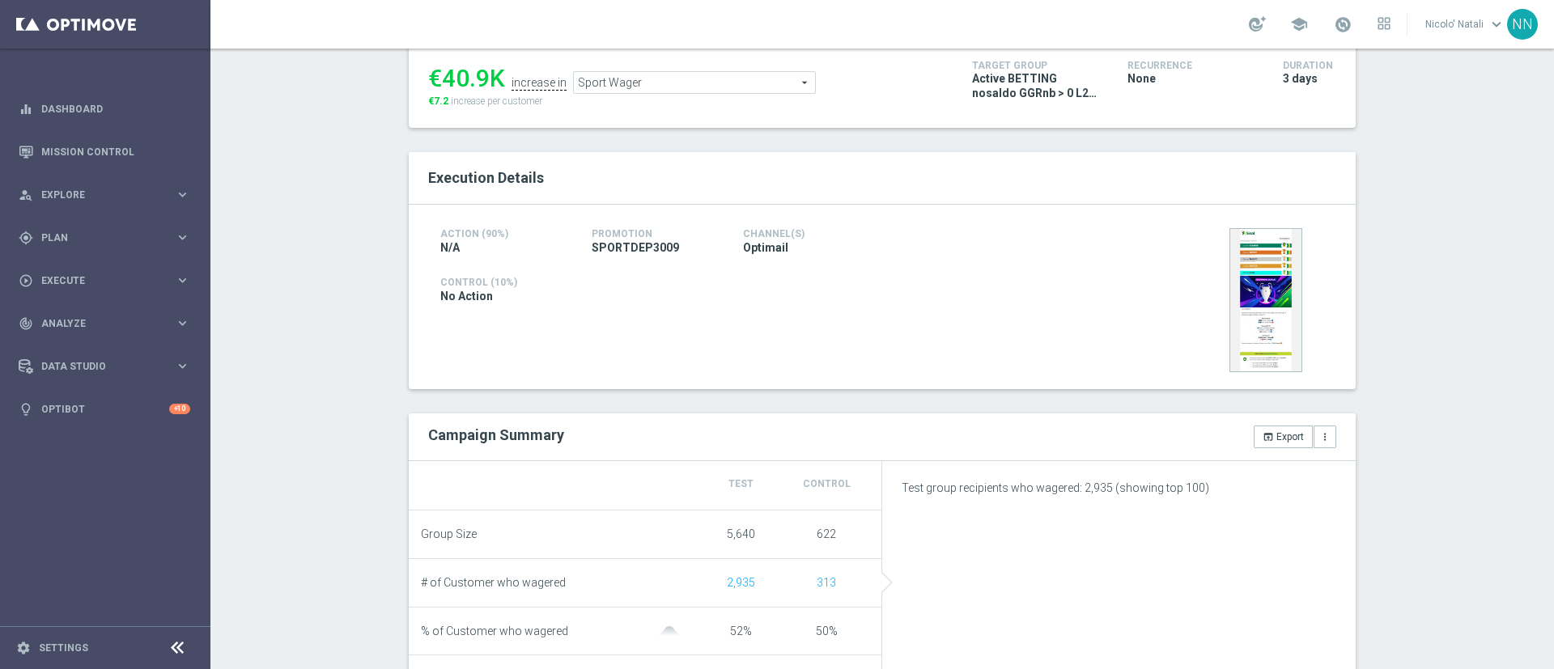
scroll to position [318, 0]
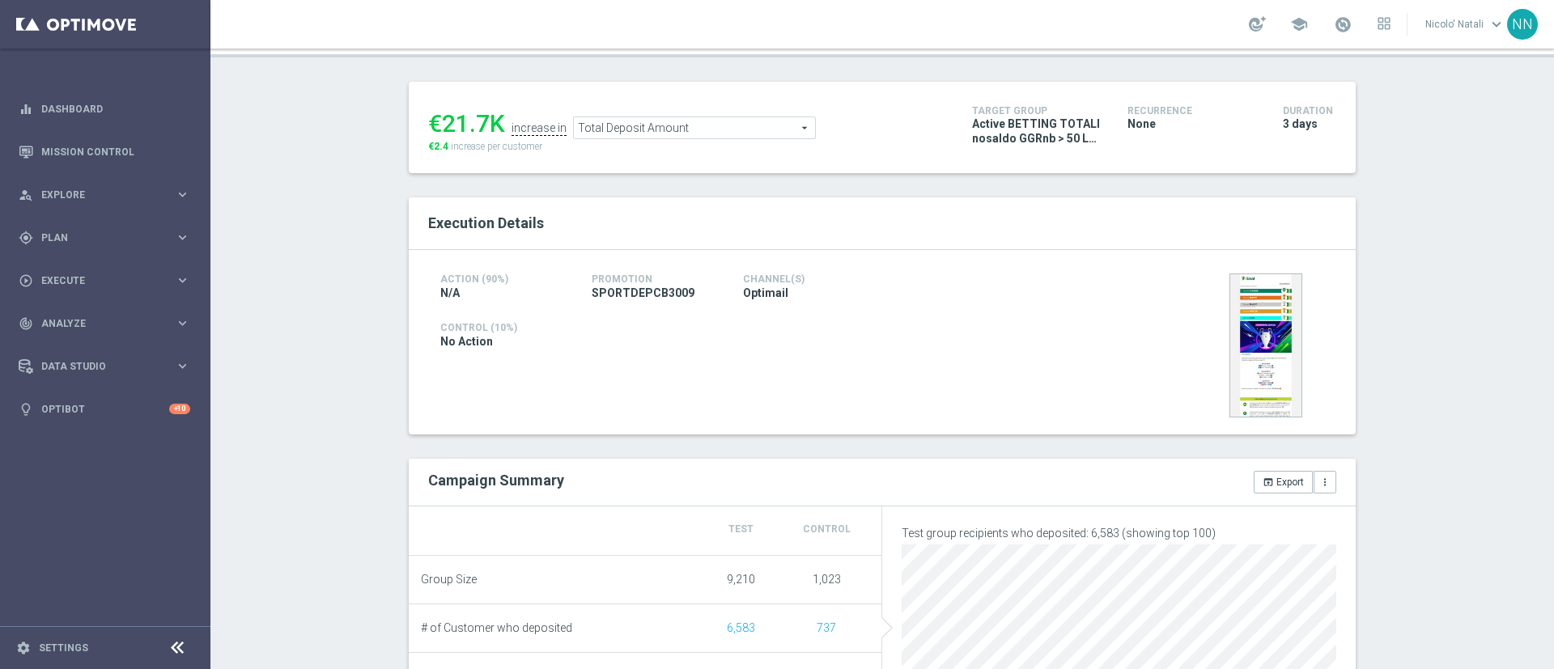
scroll to position [184, 0]
click at [685, 135] on span "Total Deposit Amount" at bounding box center [694, 128] width 241 height 21
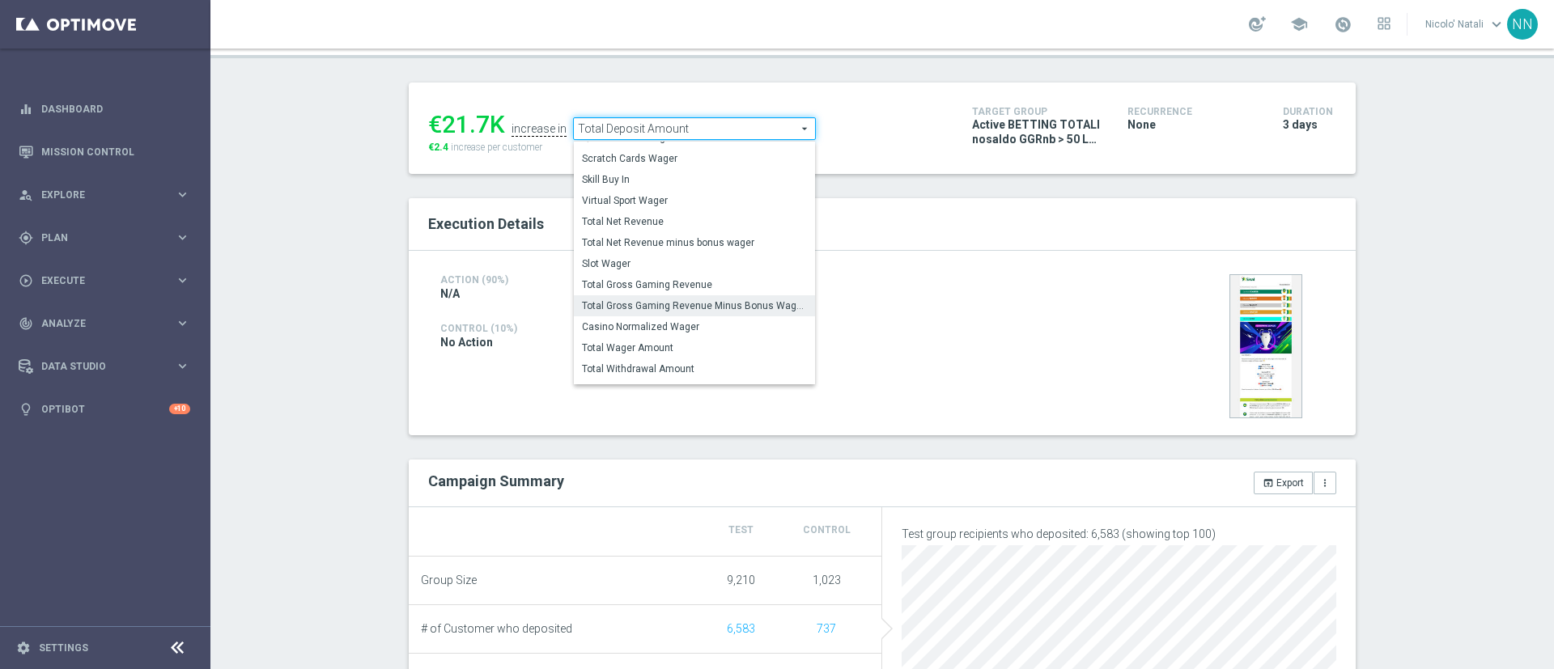
scroll to position [241, 0]
click at [627, 302] on span "Total Wager Amount" at bounding box center [694, 301] width 225 height 13
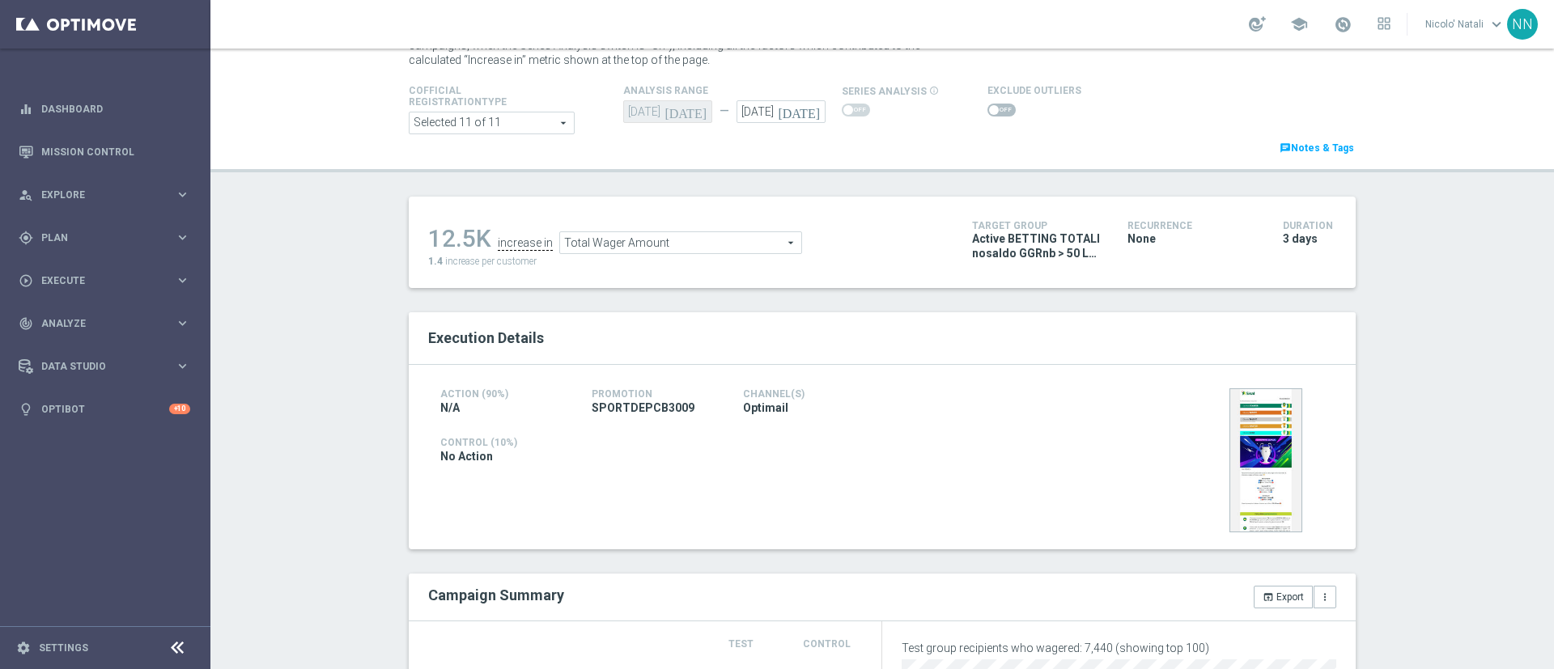
scroll to position [69, 0]
click at [706, 233] on div "Total Wager Amount Total Wager Amount arrow_drop_down search" at bounding box center [680, 244] width 243 height 23
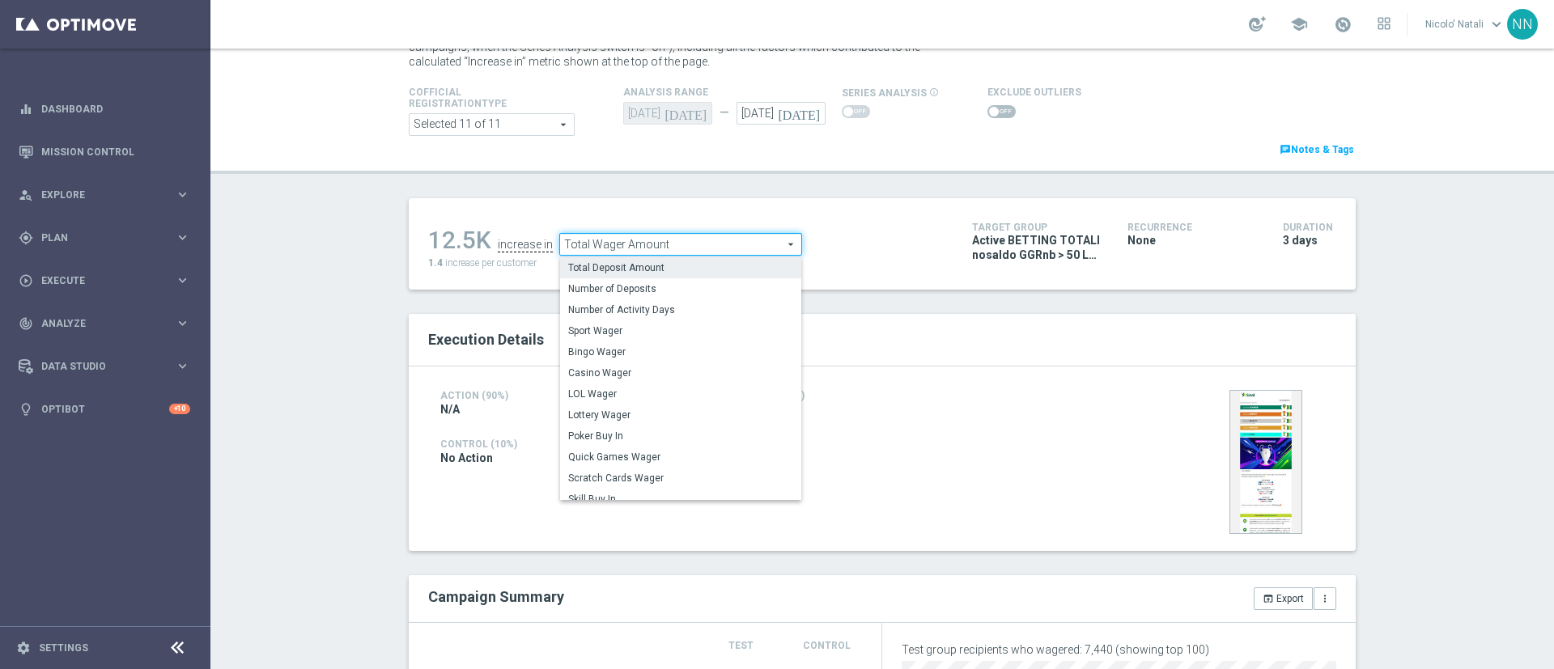
click at [685, 261] on span "Total Deposit Amount" at bounding box center [680, 267] width 225 height 13
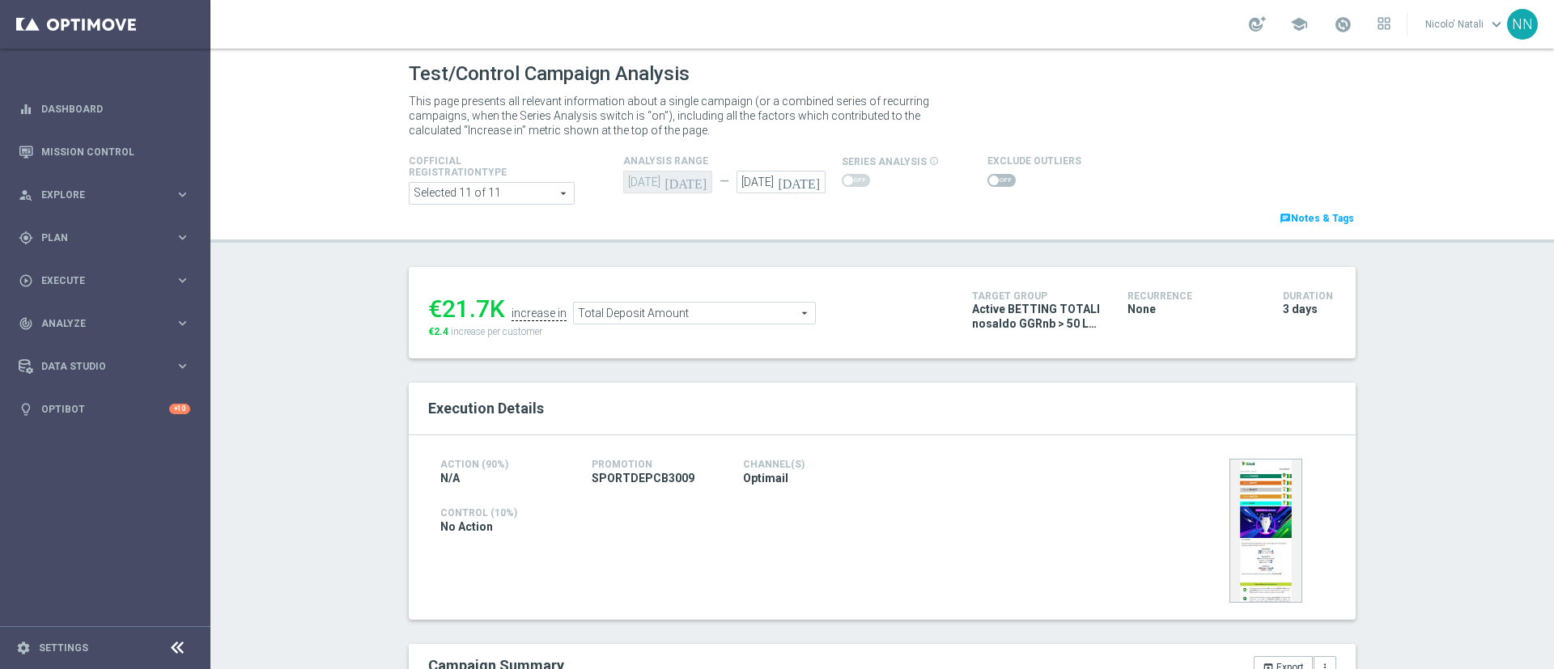
click at [619, 313] on span "Total Deposit Amount" at bounding box center [694, 313] width 241 height 21
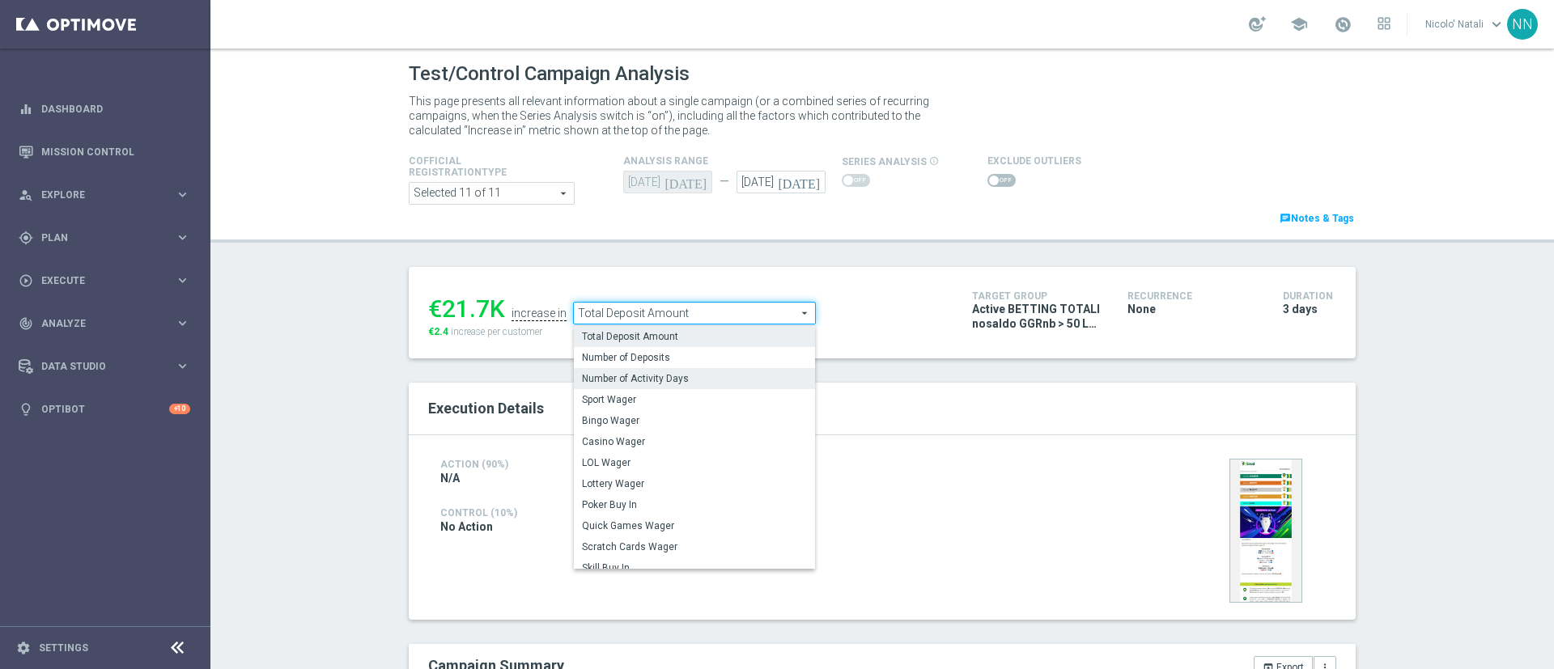
click at [617, 388] on label "Number of Activity Days" at bounding box center [694, 378] width 241 height 21
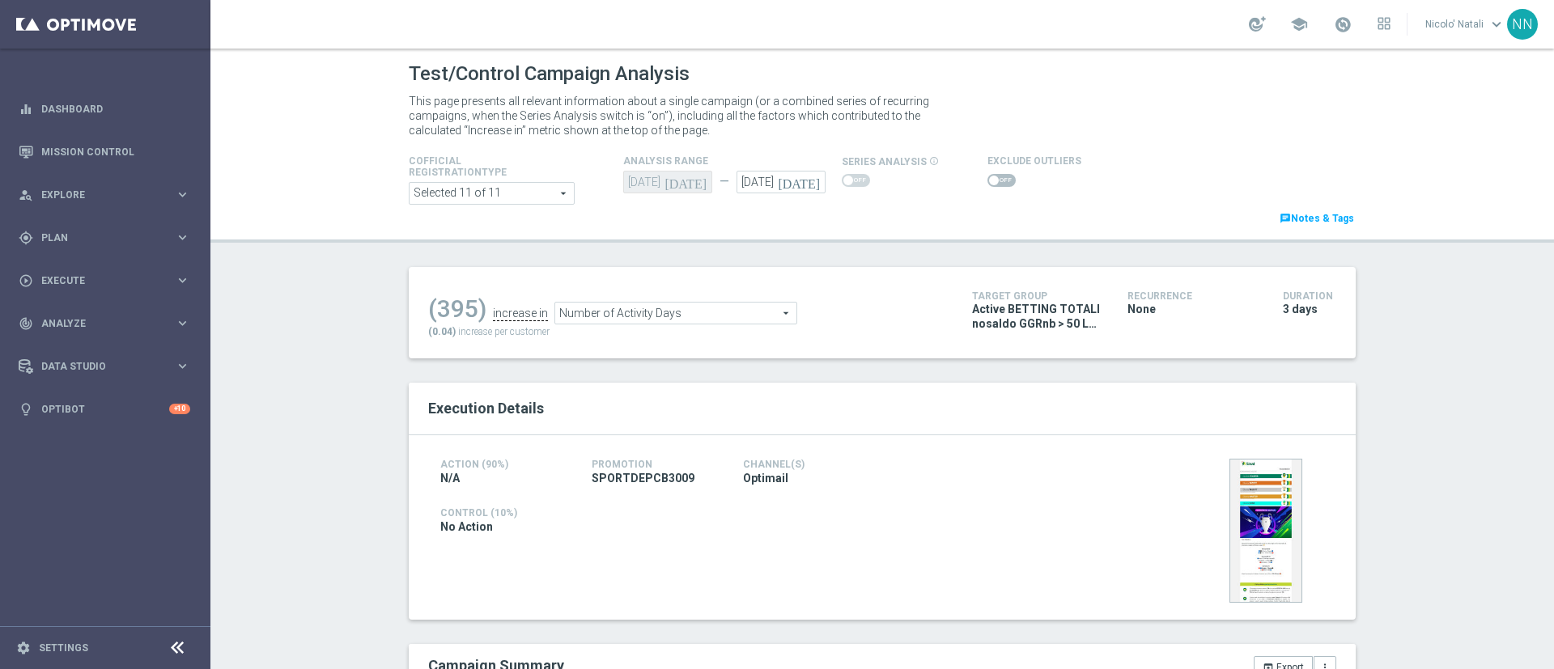
click at [635, 313] on span "Number of Activity Days" at bounding box center [675, 313] width 241 height 21
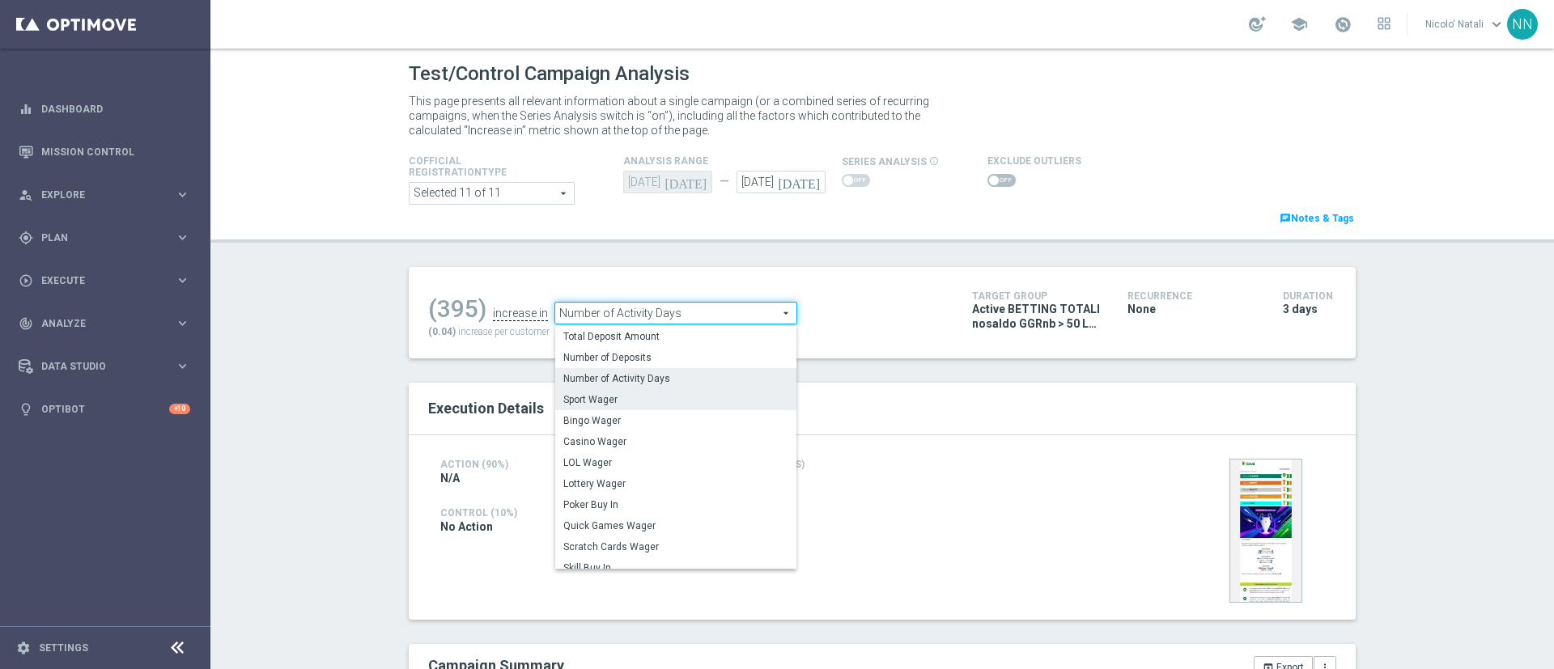
click at [615, 401] on span "Sport Wager" at bounding box center [675, 399] width 225 height 13
type input "Sport Wager"
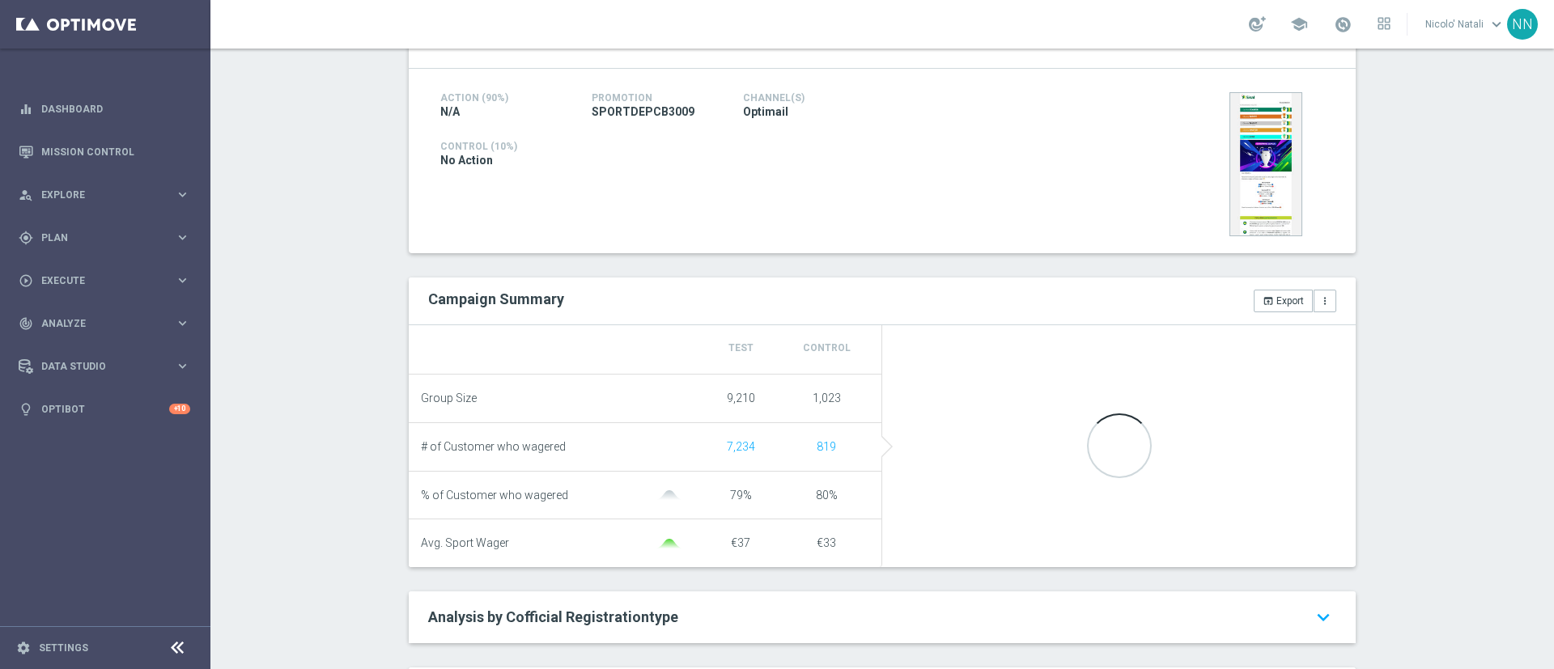
scroll to position [369, 0]
